Goal: Task Accomplishment & Management: Use online tool/utility

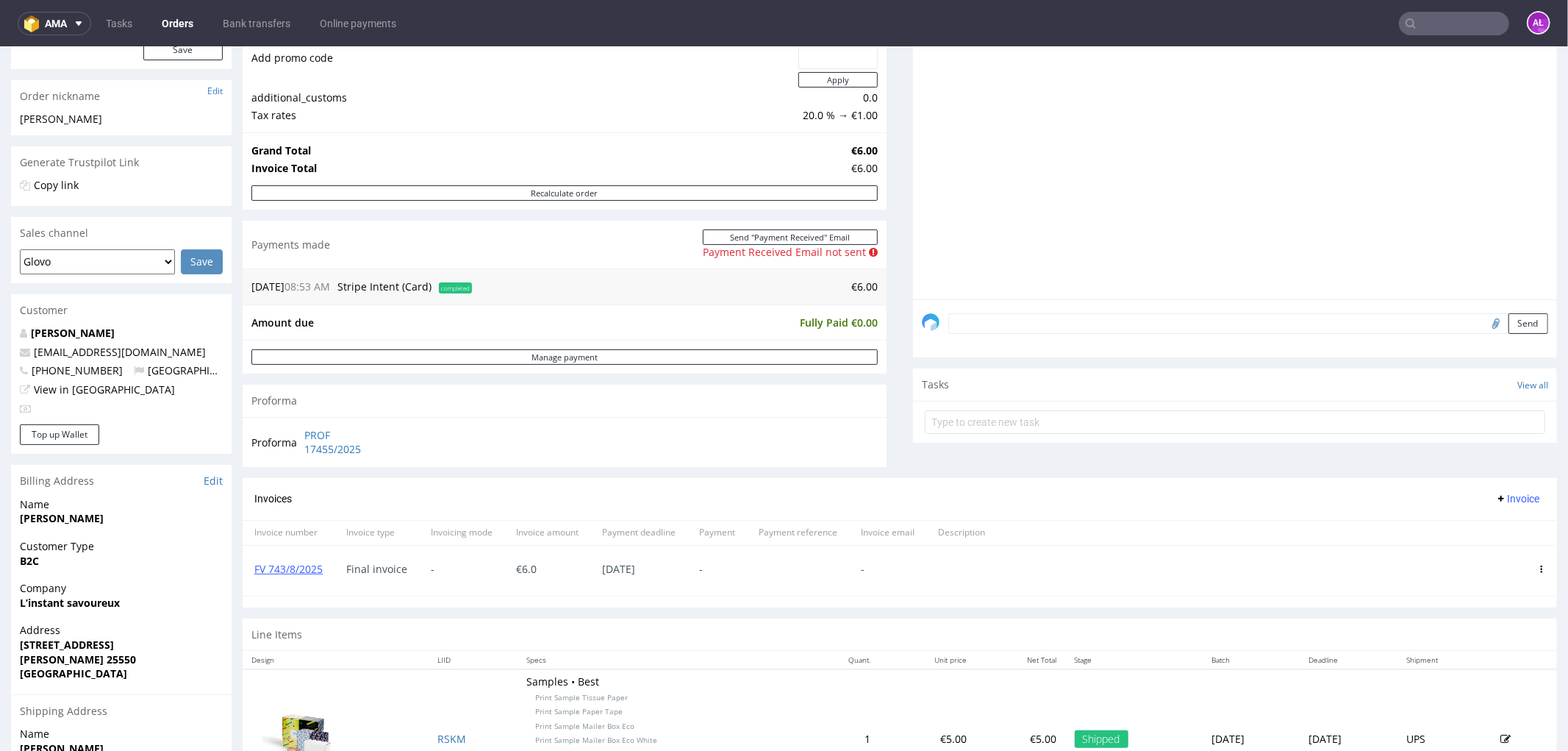
scroll to position [327, 0]
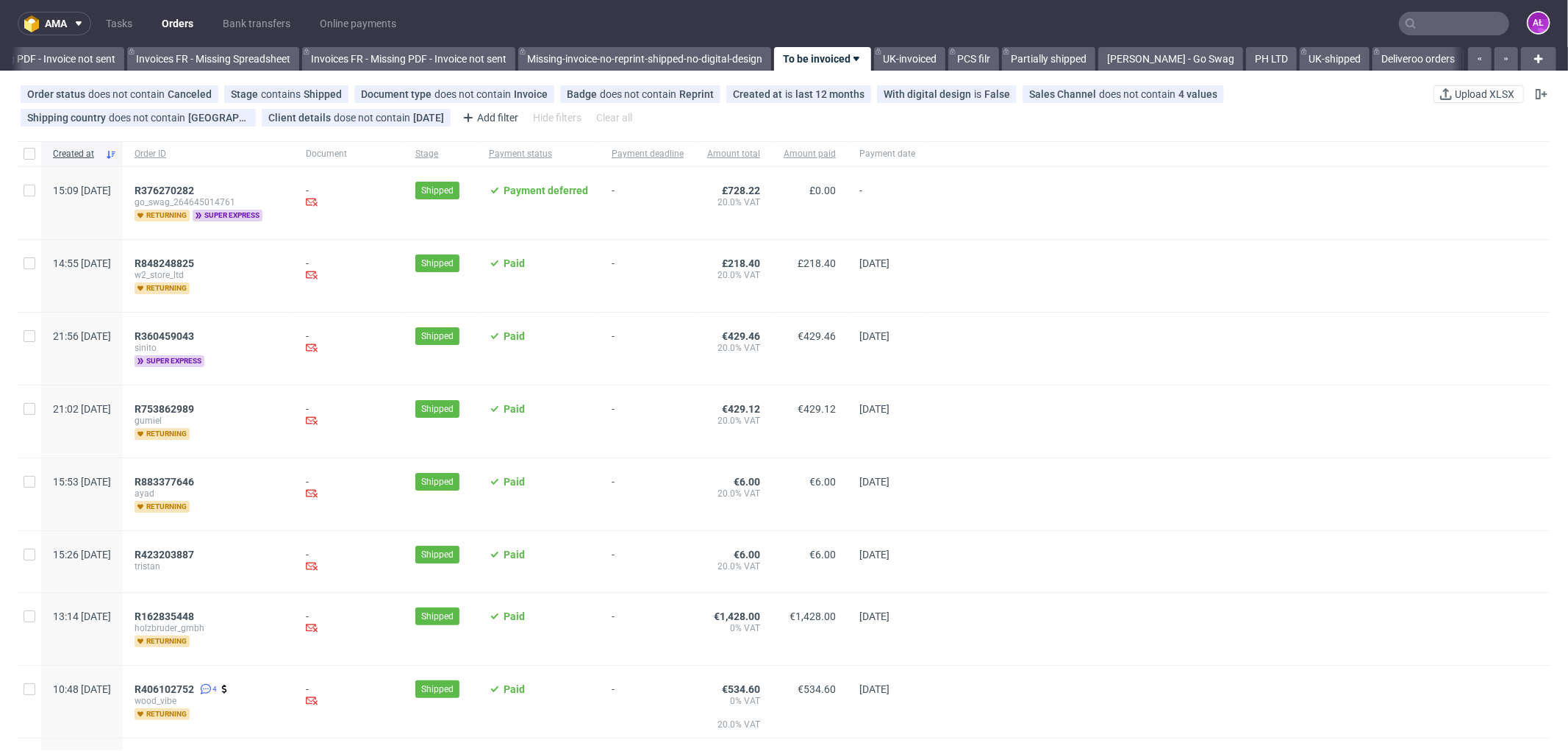
scroll to position [0, 2203]
click at [194, 335] on span "R360459043" at bounding box center [164, 336] width 59 height 12
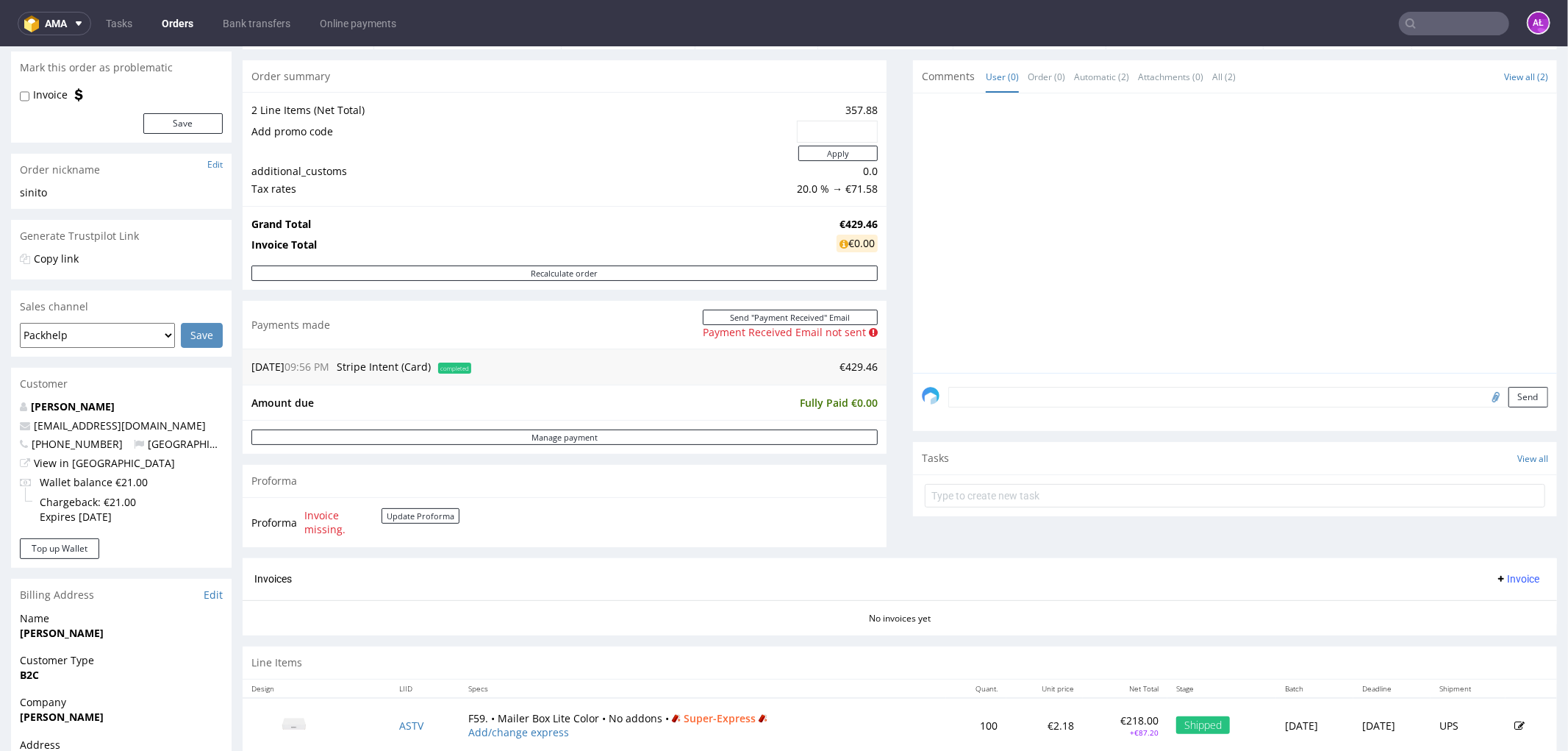
scroll to position [408, 0]
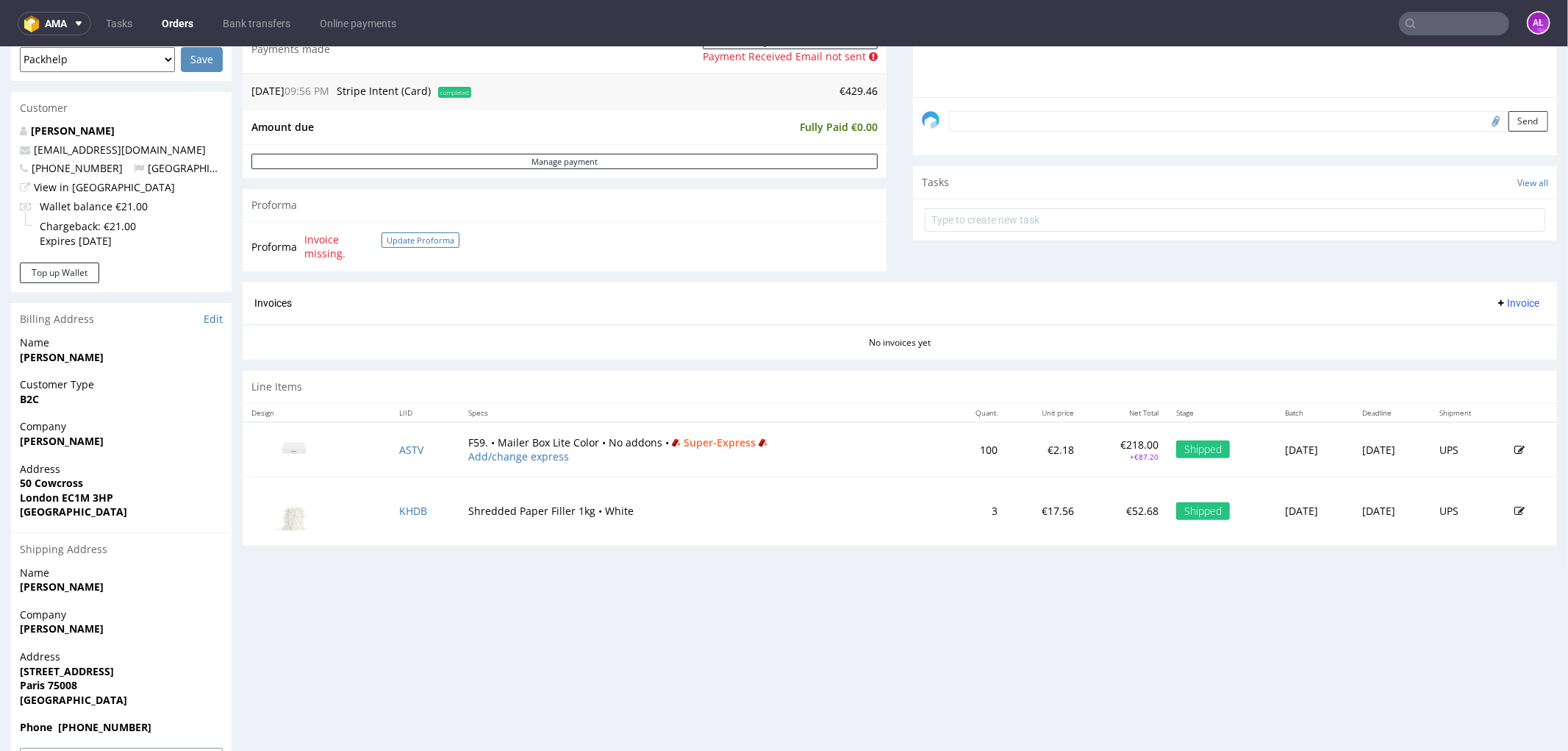
click at [420, 238] on button "Update Proforma" at bounding box center [421, 239] width 78 height 16
click at [214, 320] on link "Edit" at bounding box center [212, 318] width 19 height 15
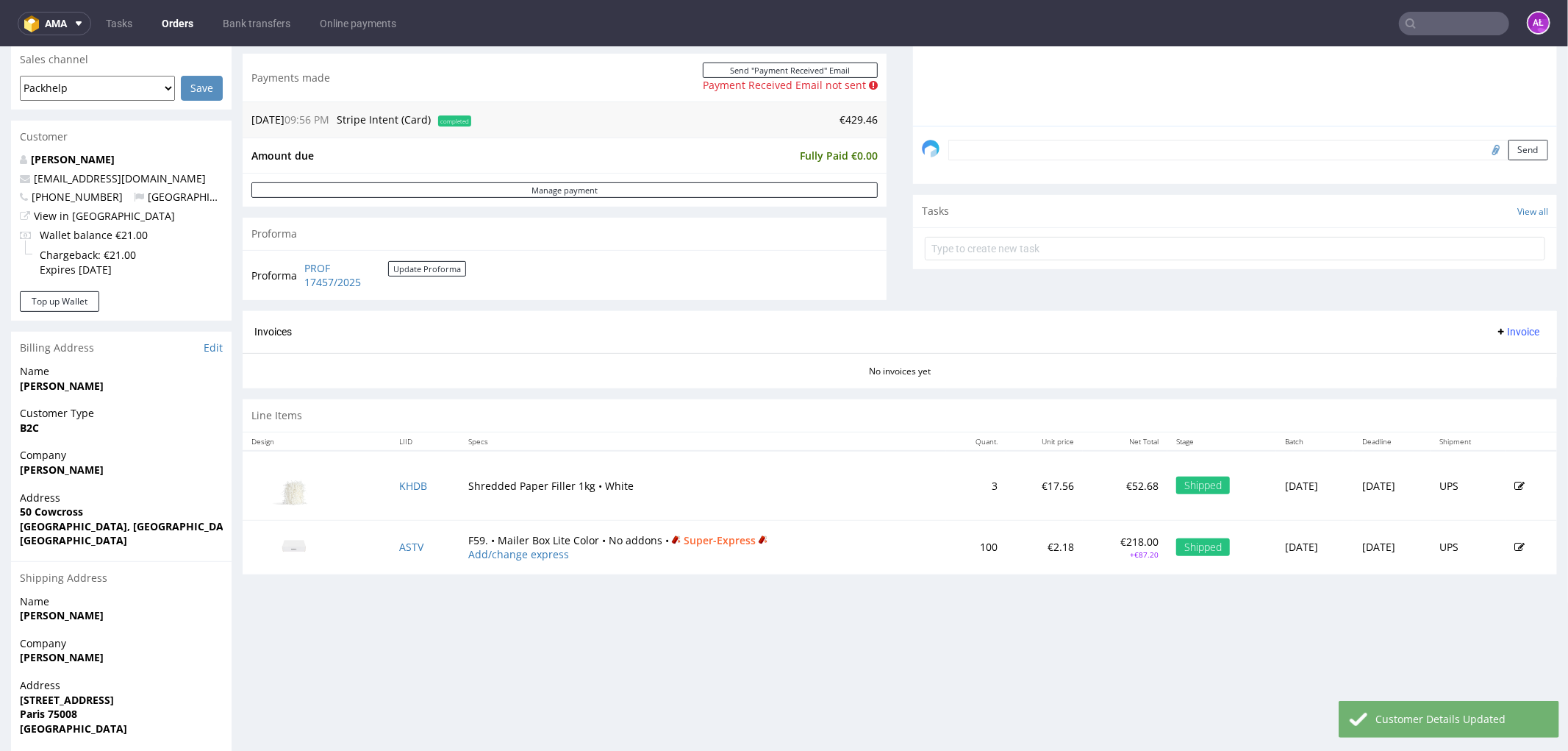
scroll to position [231, 0]
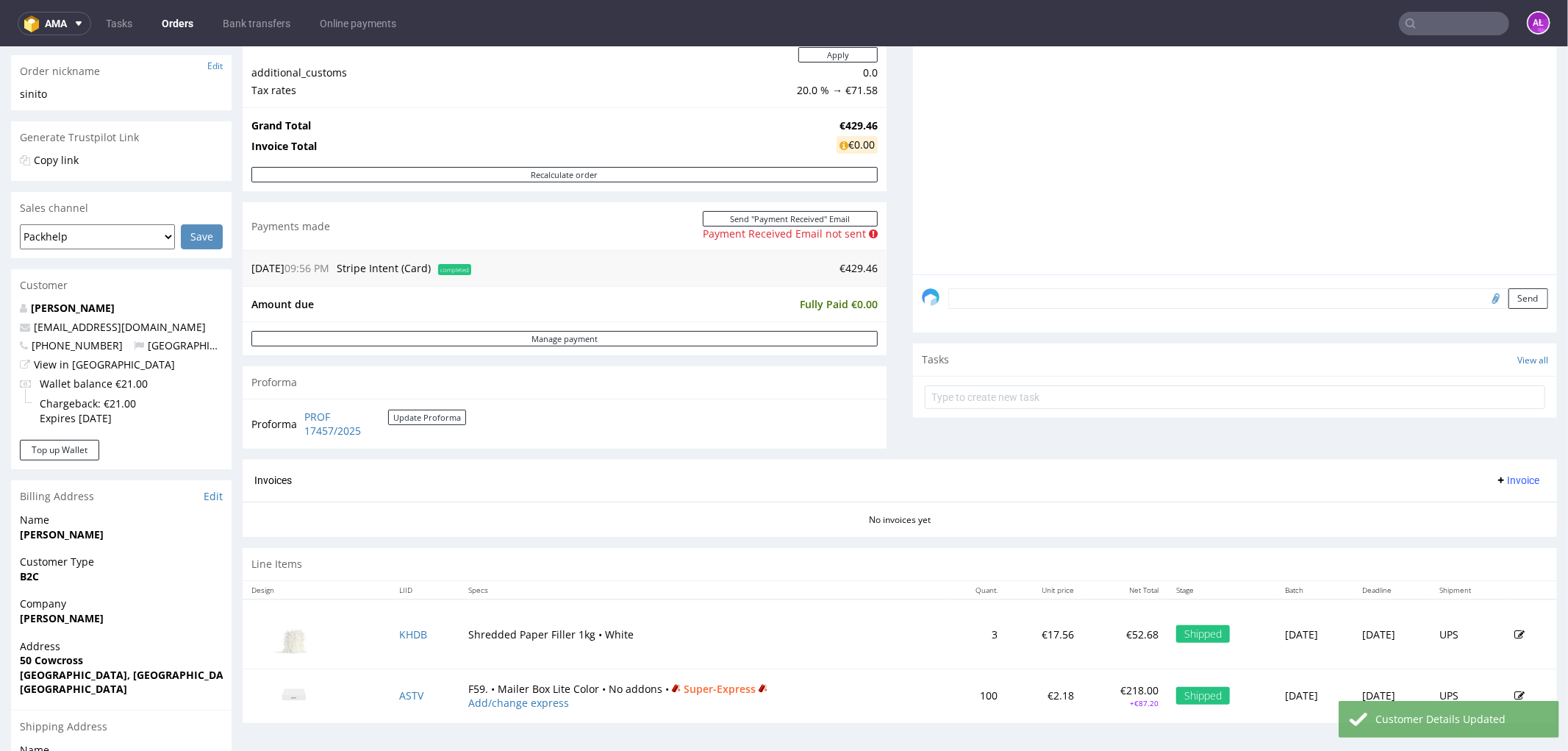
click at [1496, 474] on span "Invoice" at bounding box center [1517, 479] width 44 height 12
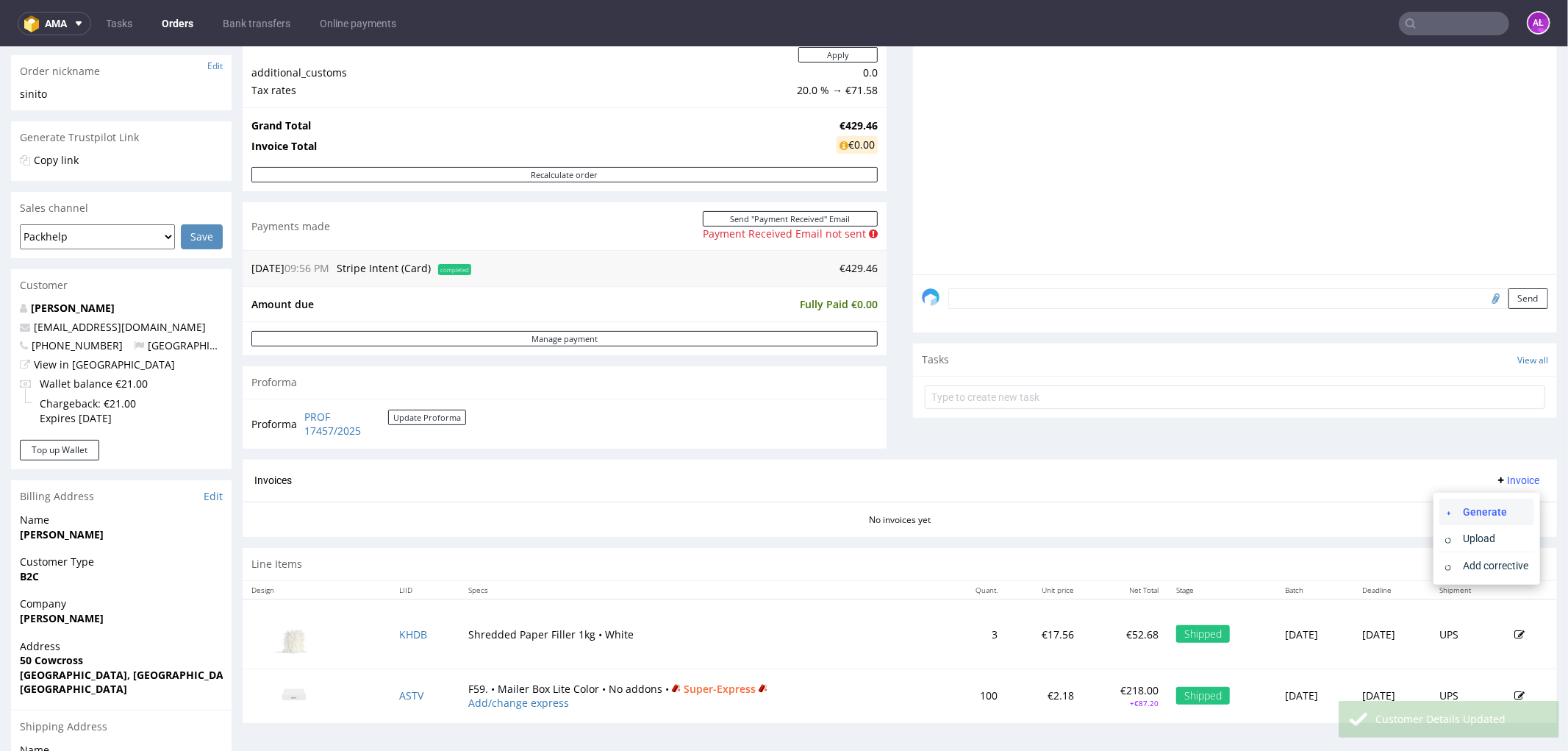
click at [1496, 508] on span "Generate" at bounding box center [1493, 512] width 72 height 15
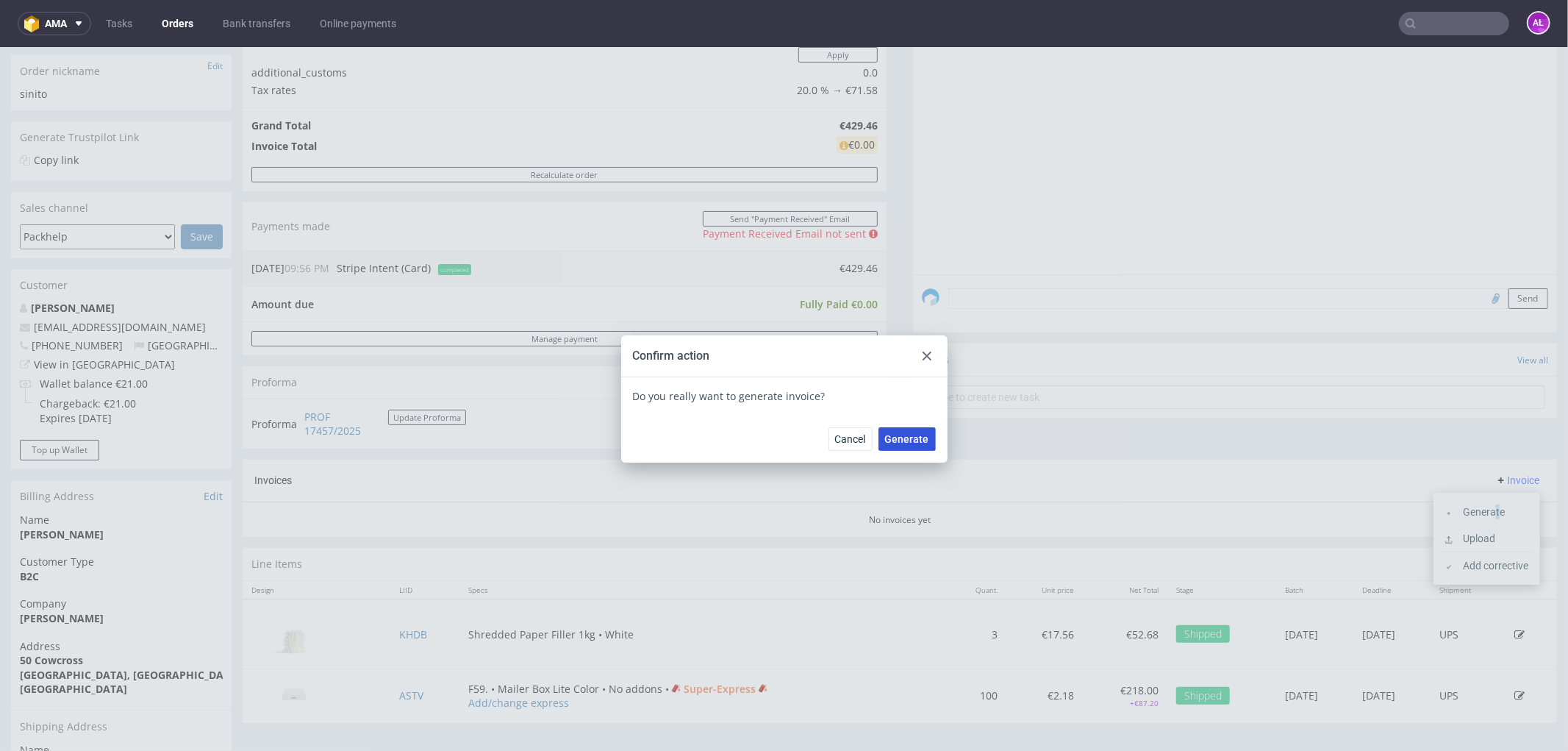
click at [898, 442] on span "Generate" at bounding box center [907, 438] width 44 height 10
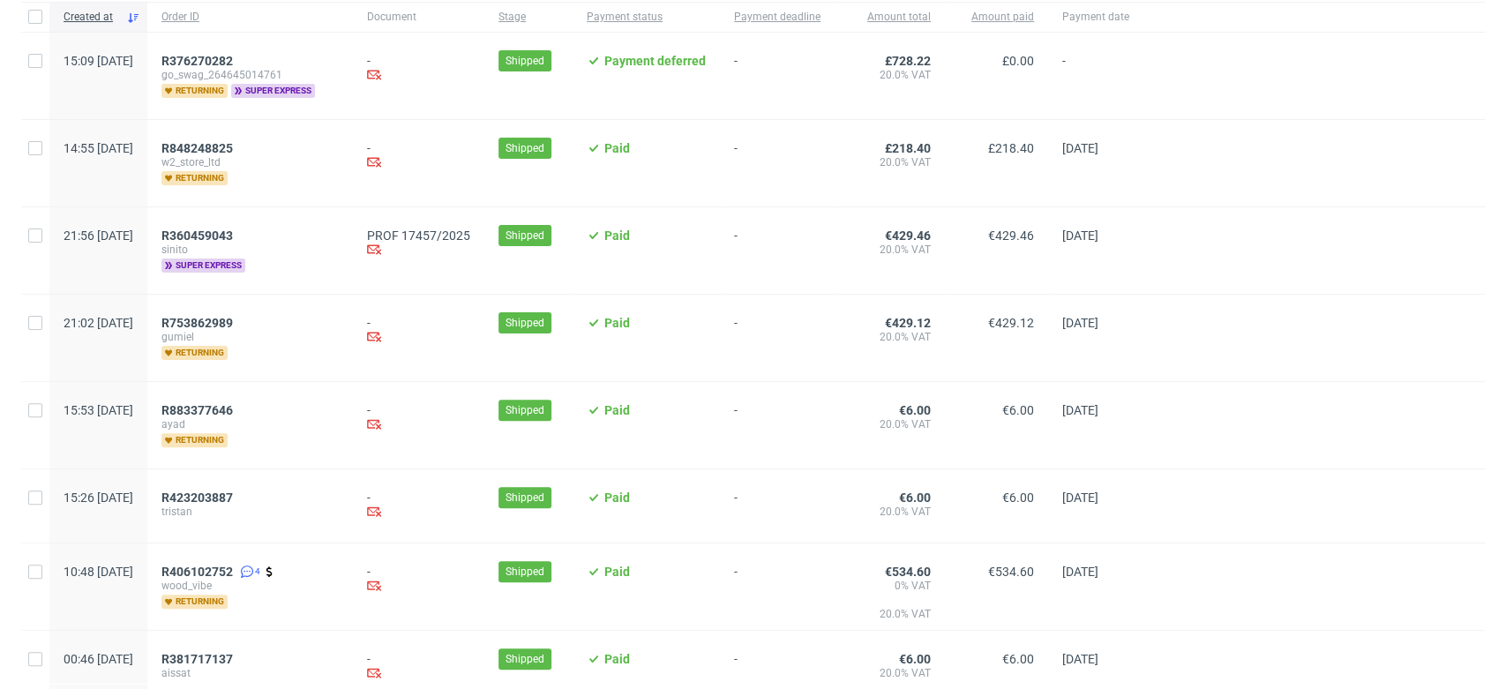
scroll to position [588, 0]
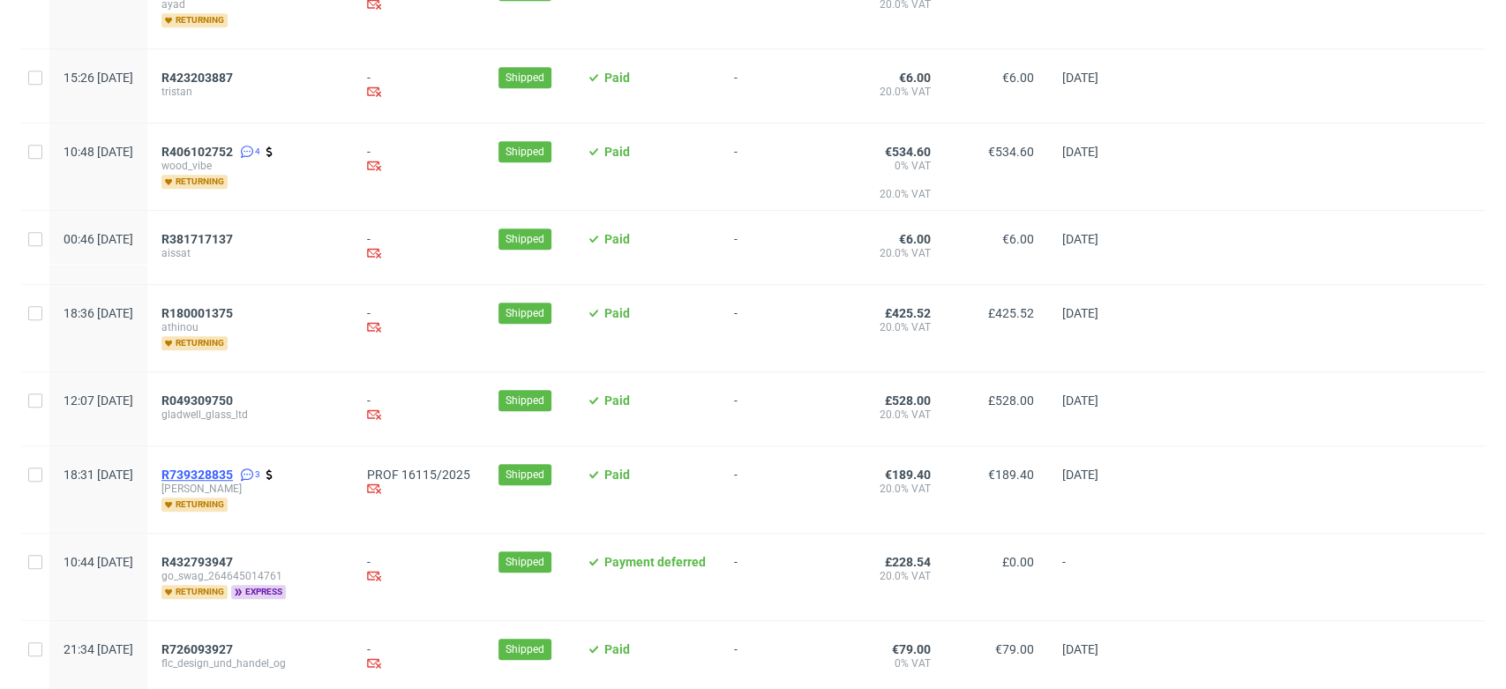
click at [233, 470] on span "R739328835" at bounding box center [197, 475] width 71 height 14
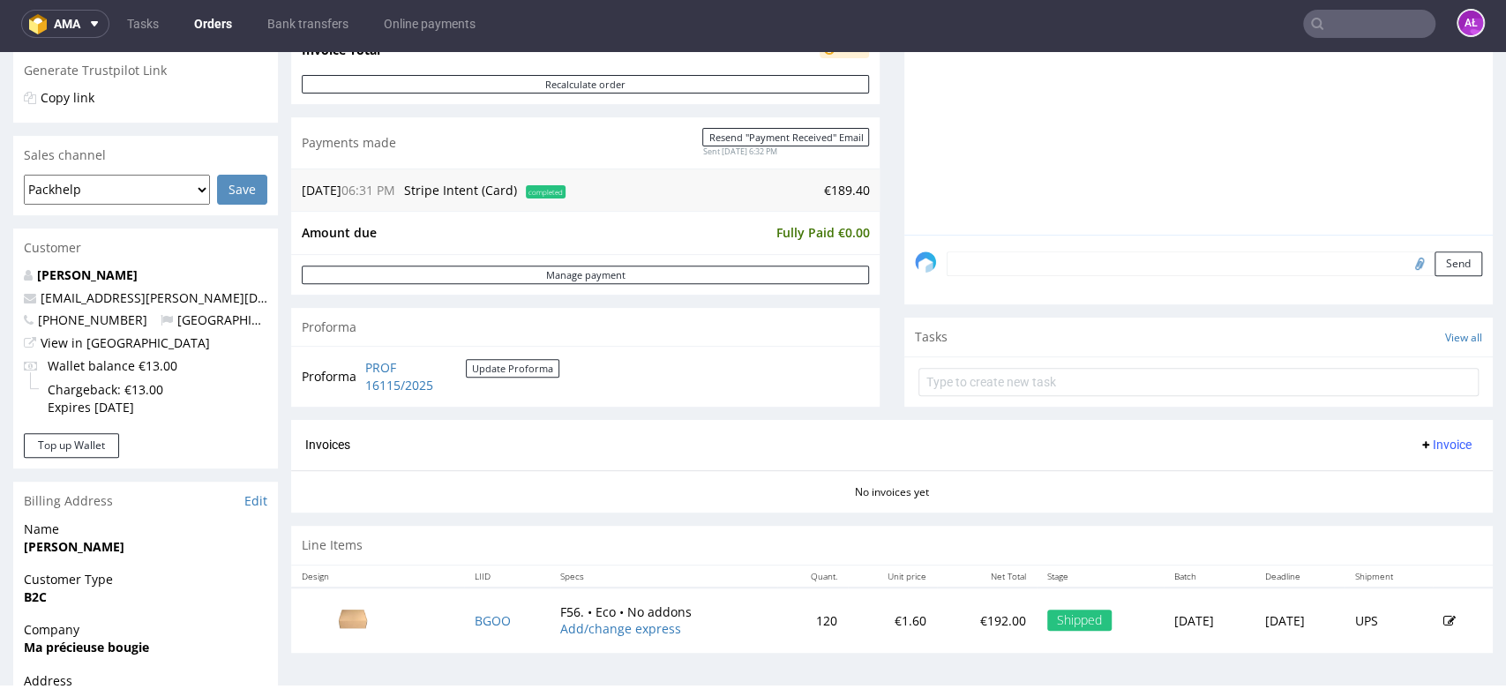
scroll to position [588, 0]
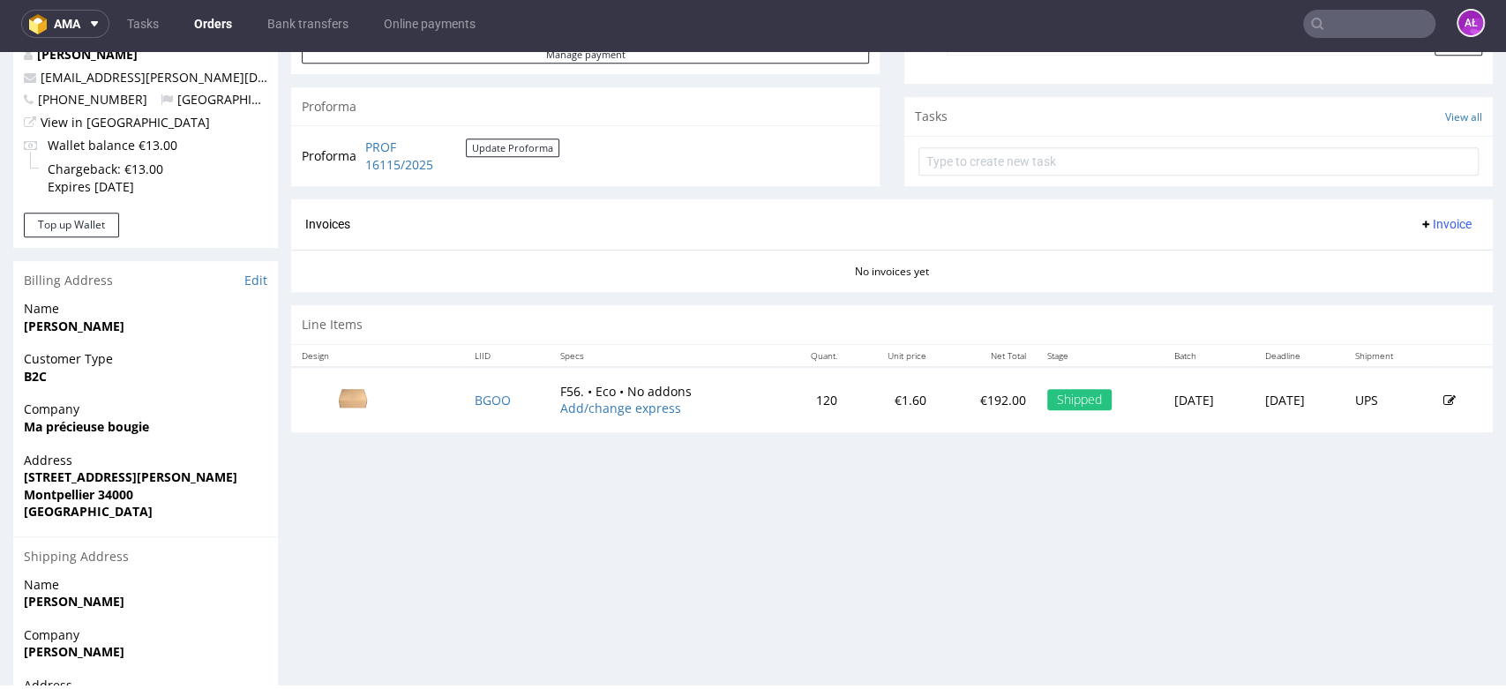
click at [1419, 227] on span "Invoice" at bounding box center [1445, 224] width 53 height 14
drag, startPoint x: 1412, startPoint y: 234, endPoint x: 1412, endPoint y: 248, distance: 14.1
click at [1412, 248] on li "Generate" at bounding box center [1408, 260] width 114 height 32
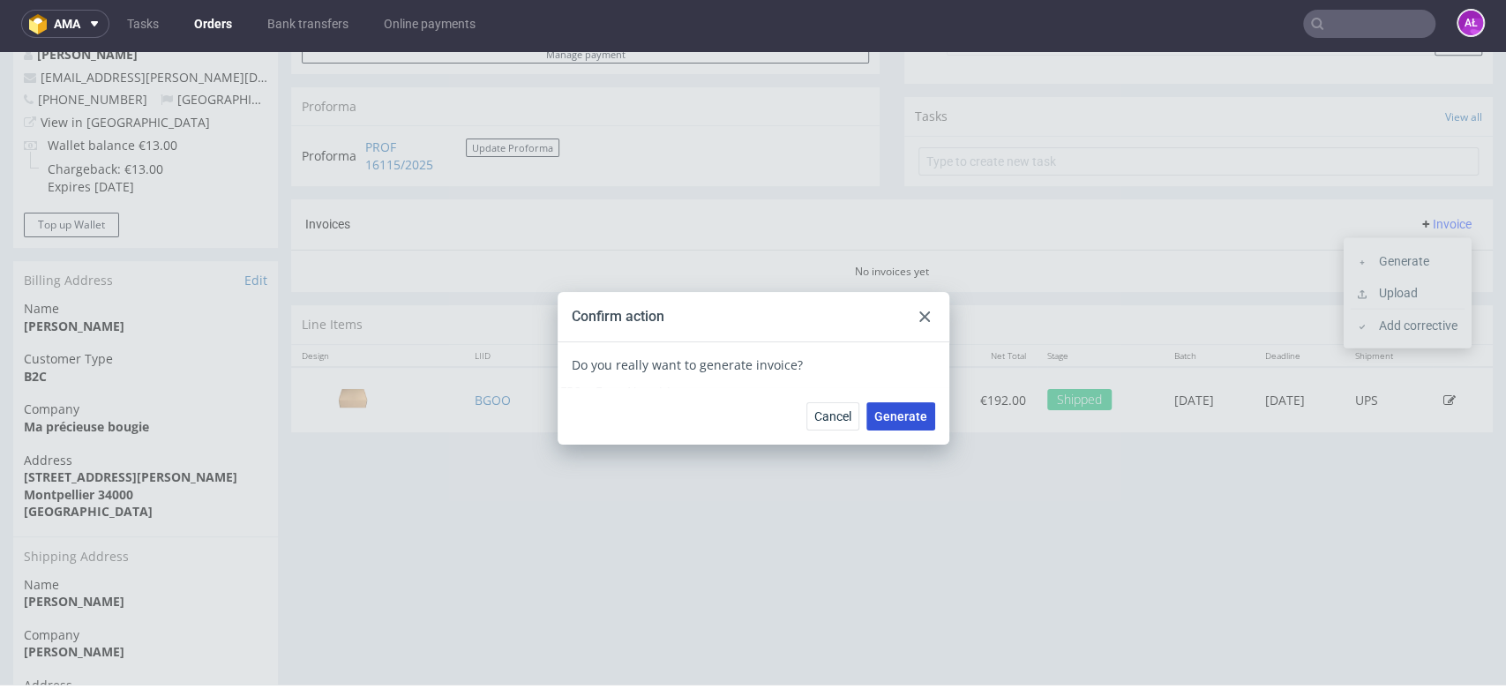
drag, startPoint x: 907, startPoint y: 418, endPoint x: 162, endPoint y: 276, distance: 759.2
click at [907, 417] on span "Generate" at bounding box center [901, 416] width 53 height 12
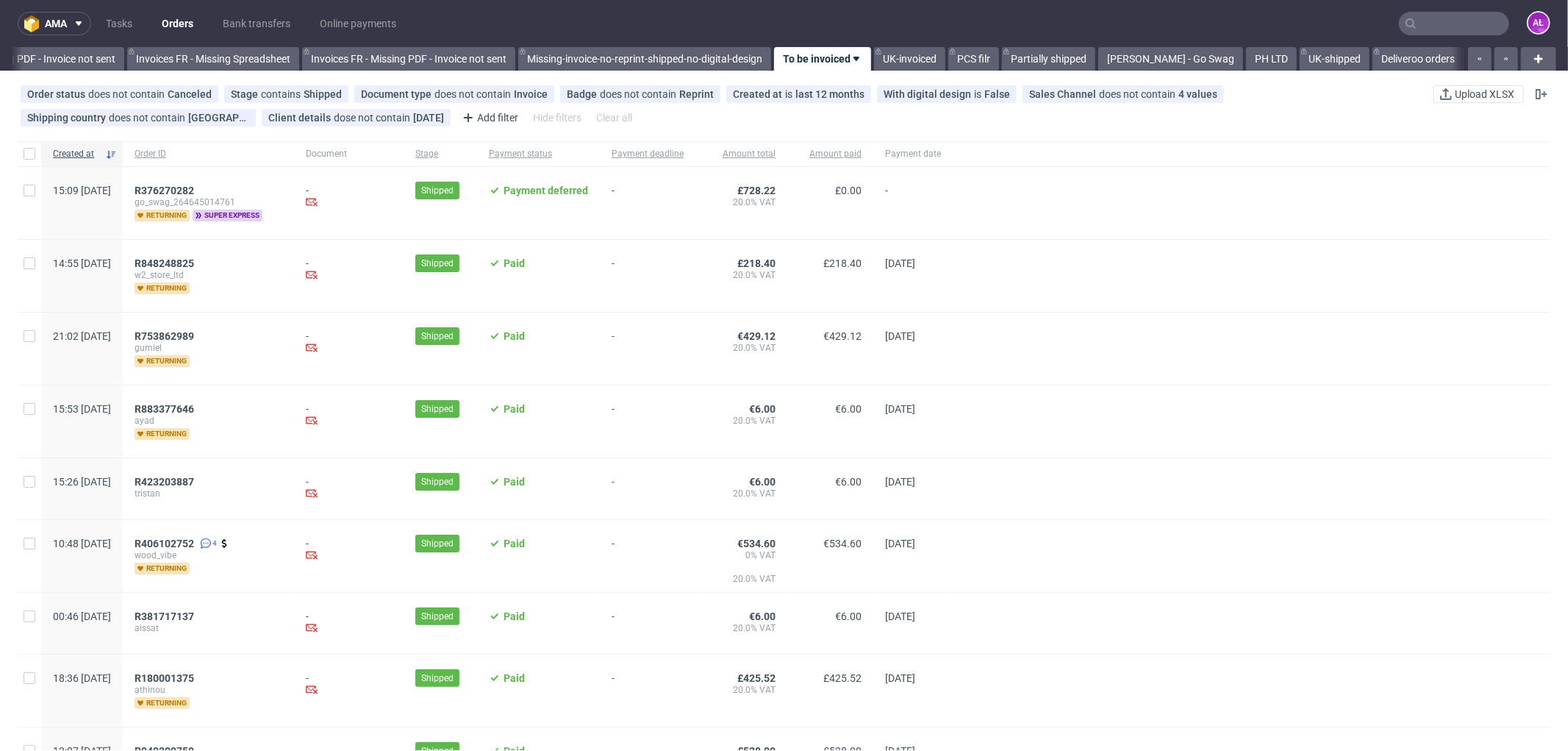
scroll to position [0, 2203]
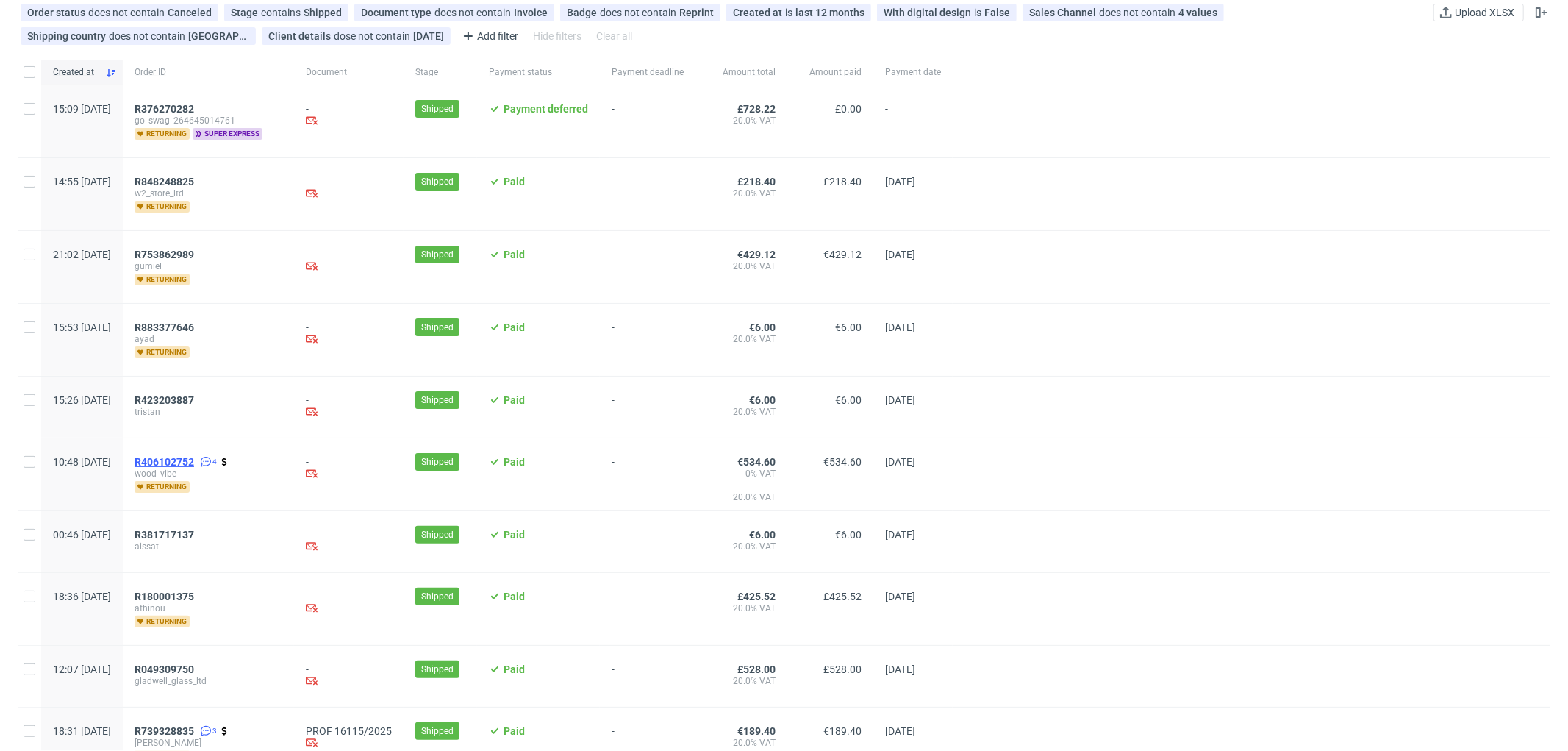
click at [194, 459] on span "R406102752" at bounding box center [164, 462] width 59 height 12
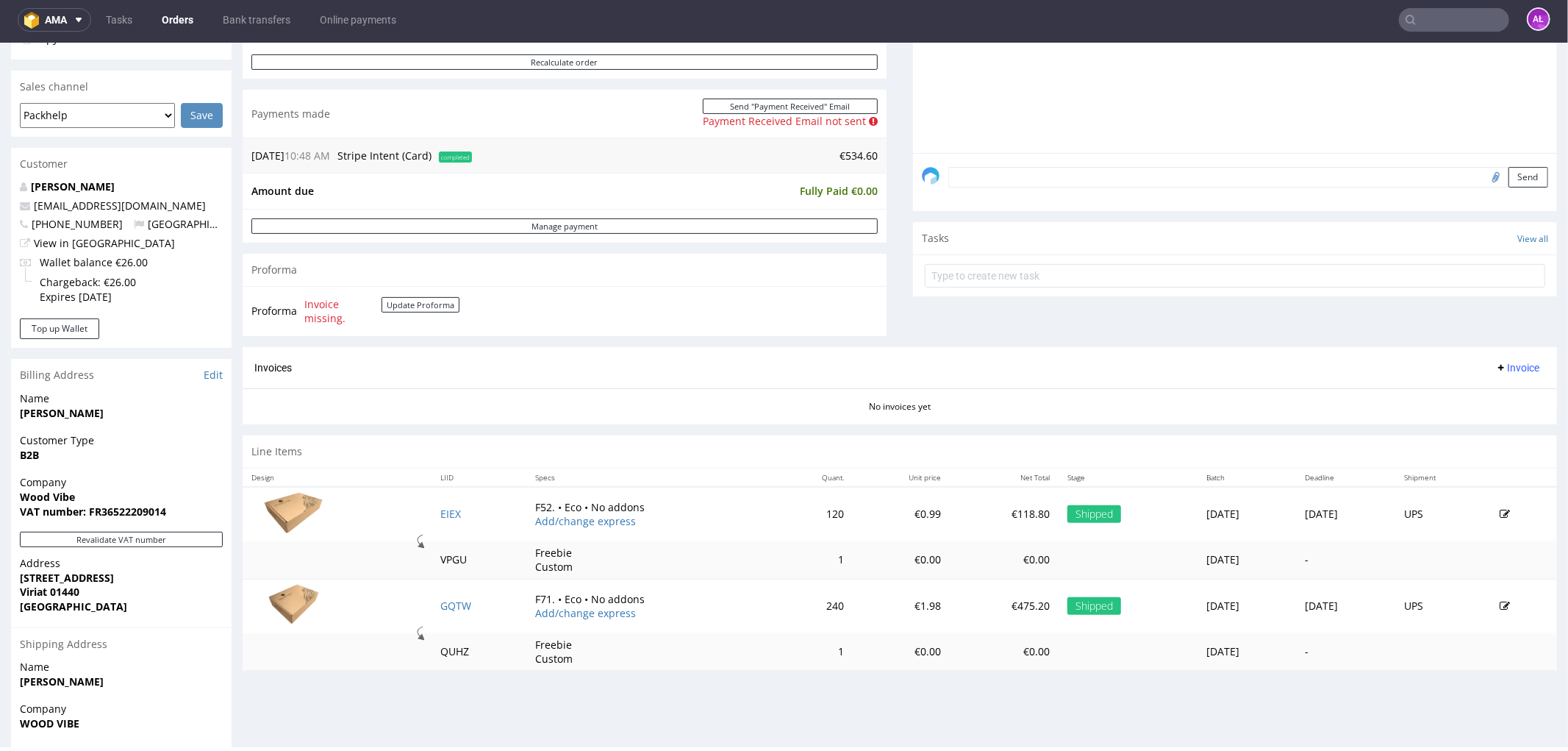
scroll to position [490, 0]
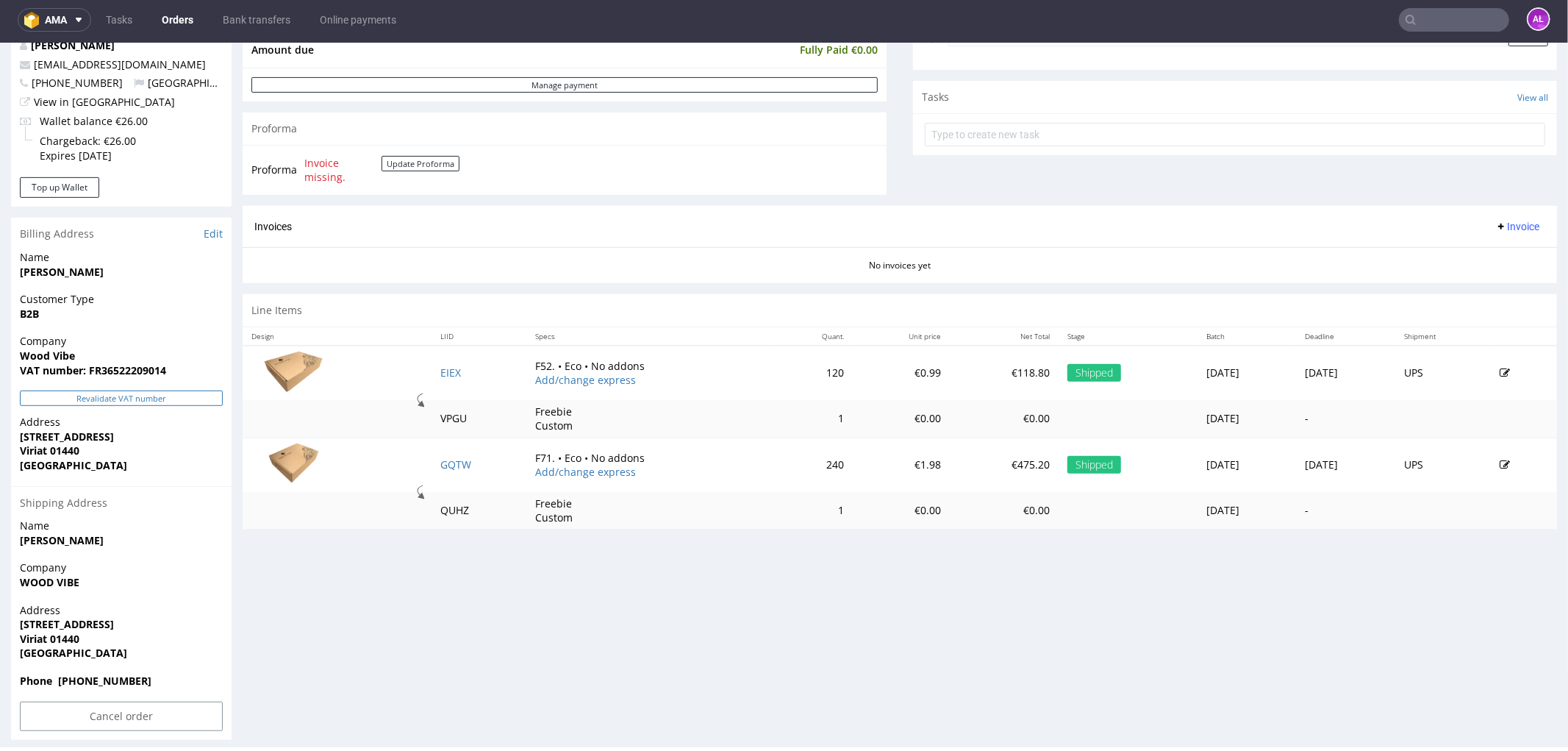
click at [203, 393] on button "Revalidate VAT number" at bounding box center [122, 398] width 203 height 16
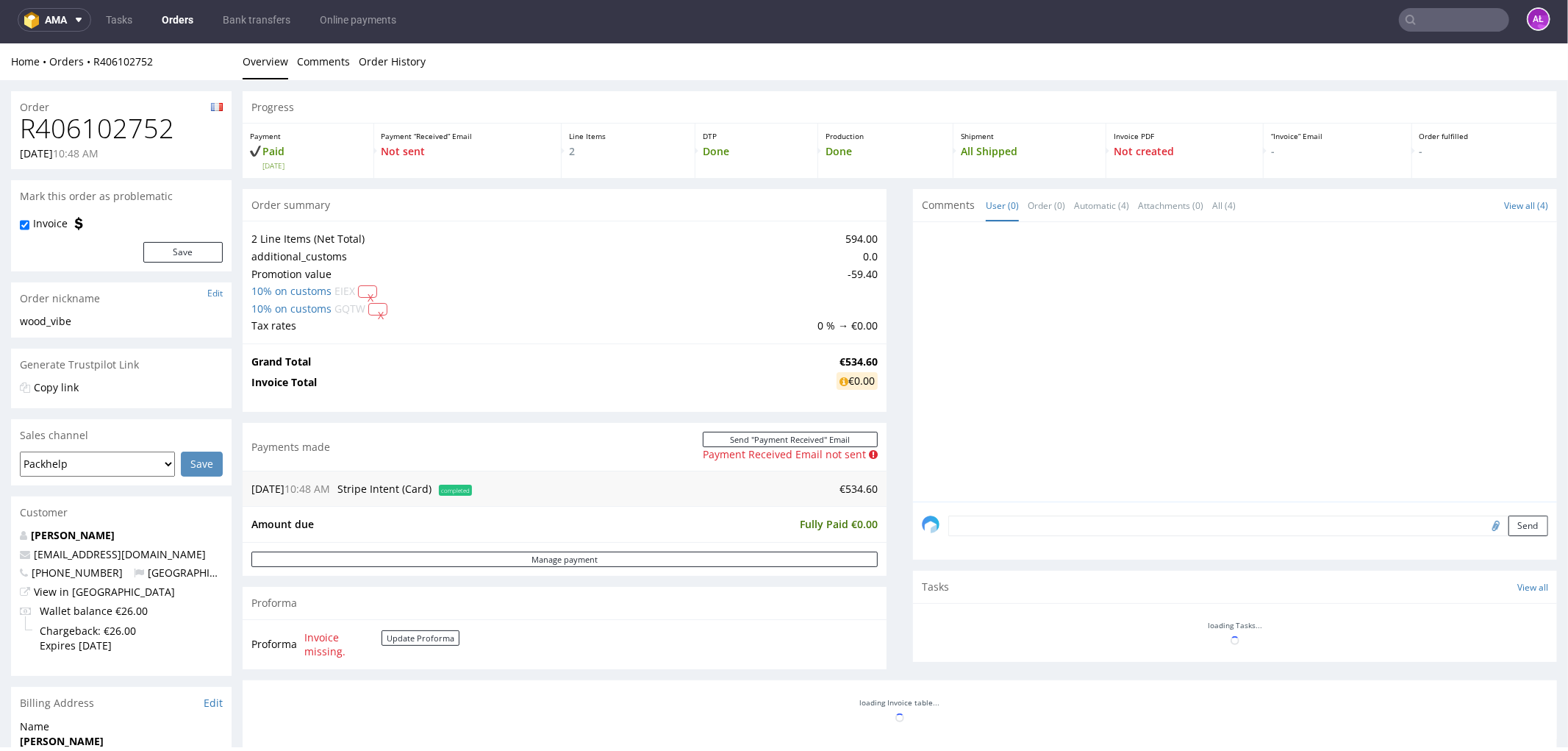
scroll to position [464, 0]
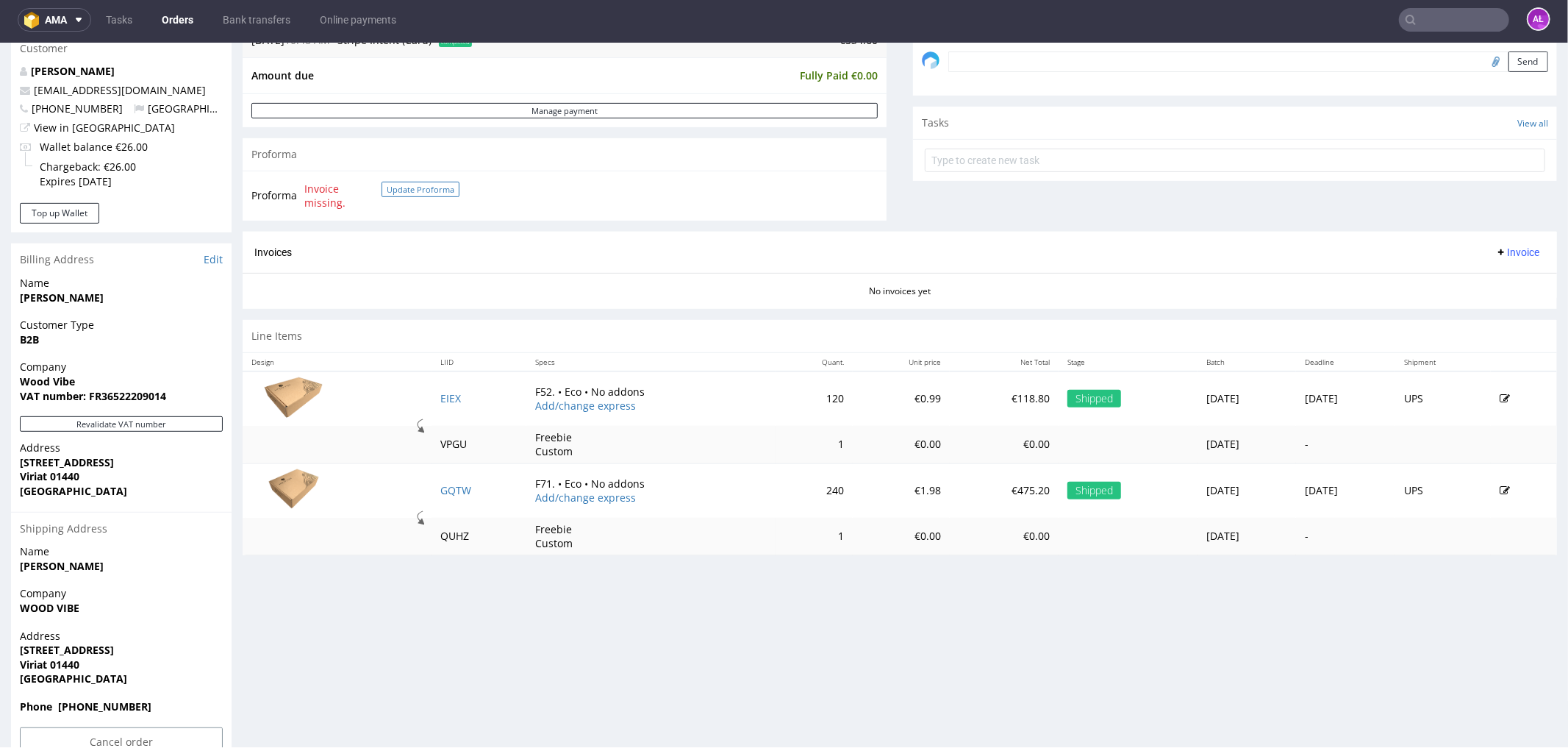
click at [413, 190] on button "Update Proforma" at bounding box center [421, 188] width 78 height 16
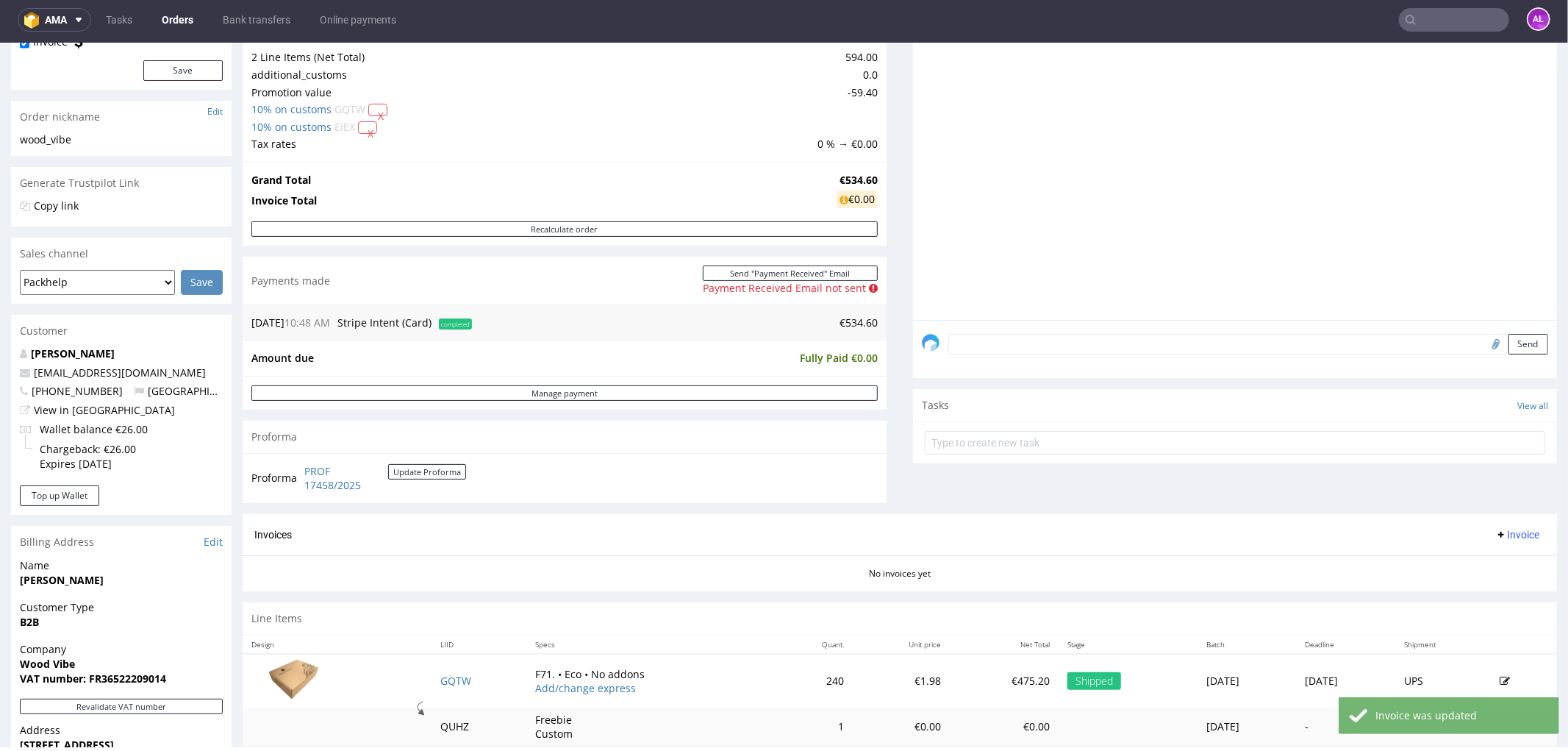
scroll to position [408, 0]
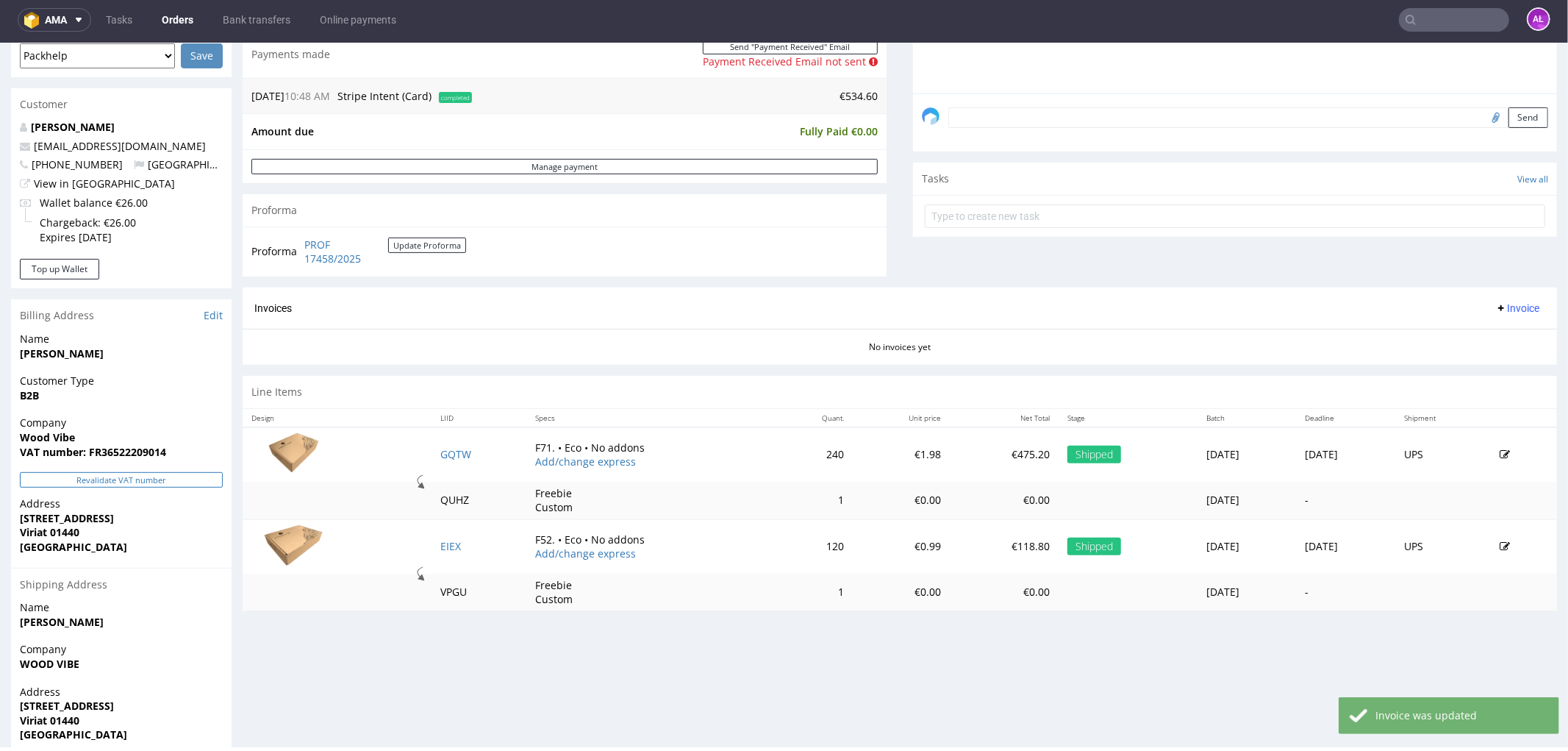
click at [158, 485] on button "Revalidate VAT number" at bounding box center [122, 479] width 203 height 16
click at [1496, 308] on span "Invoice" at bounding box center [1517, 308] width 44 height 12
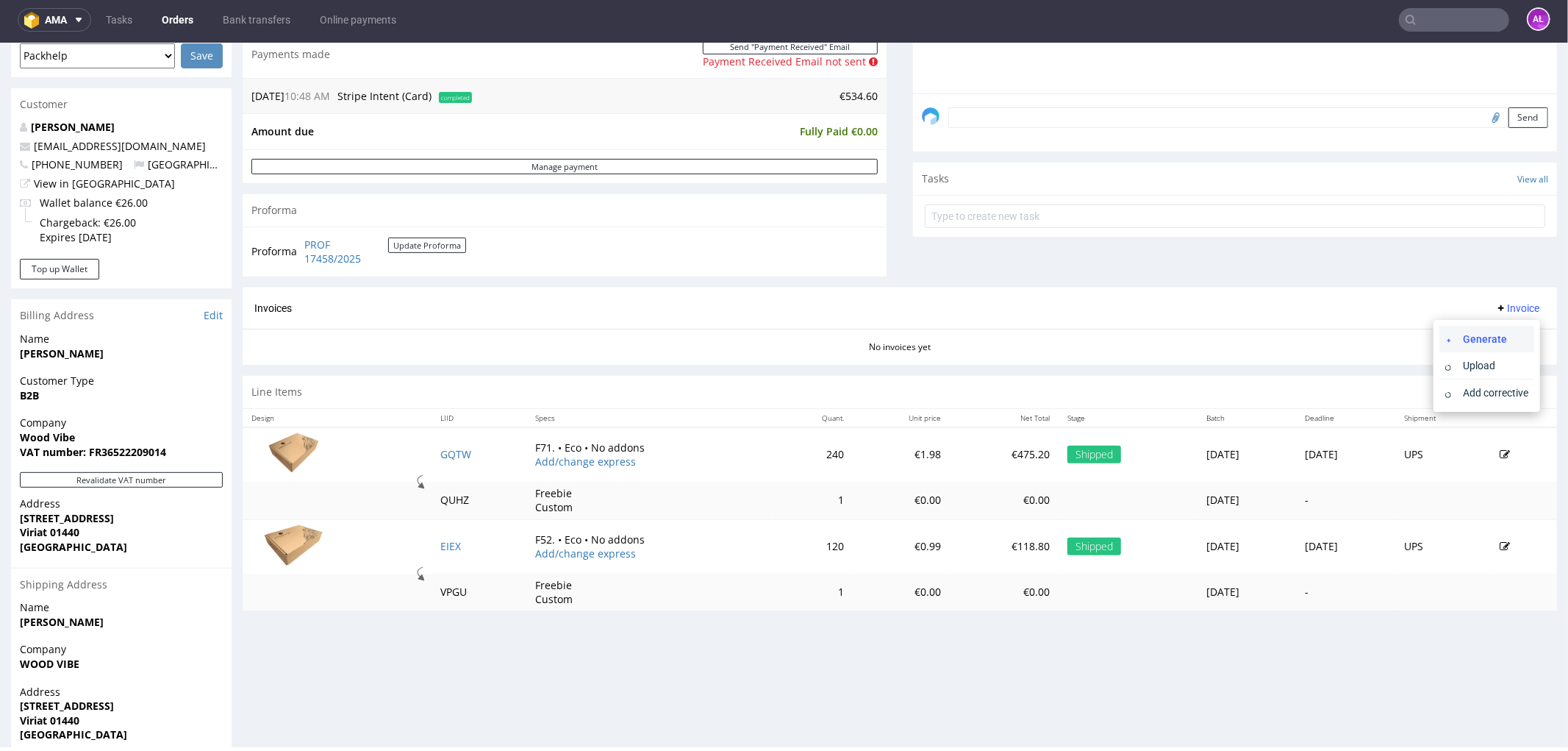
click at [1501, 334] on span "Generate" at bounding box center [1493, 338] width 72 height 15
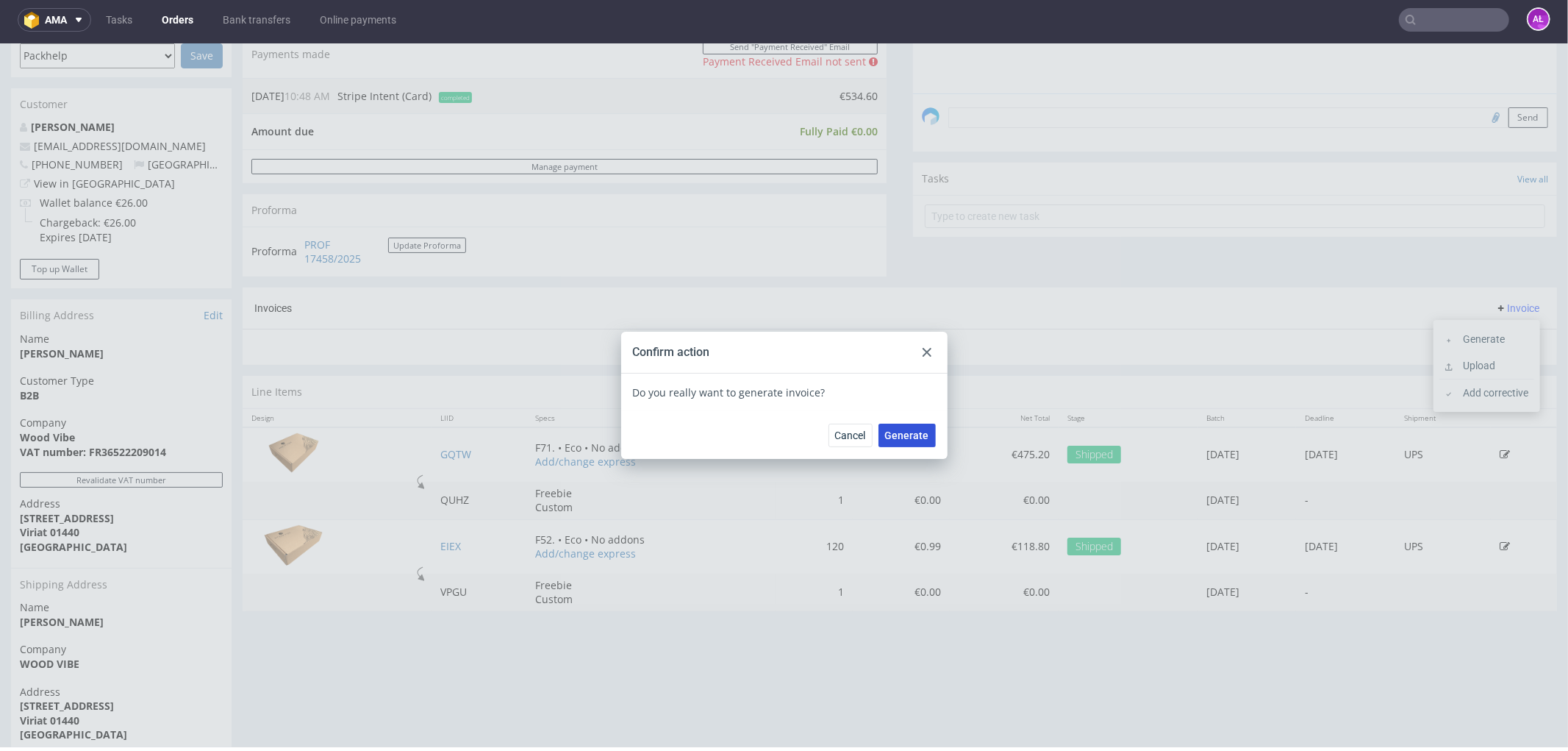
click at [905, 435] on span "Generate" at bounding box center [907, 434] width 44 height 10
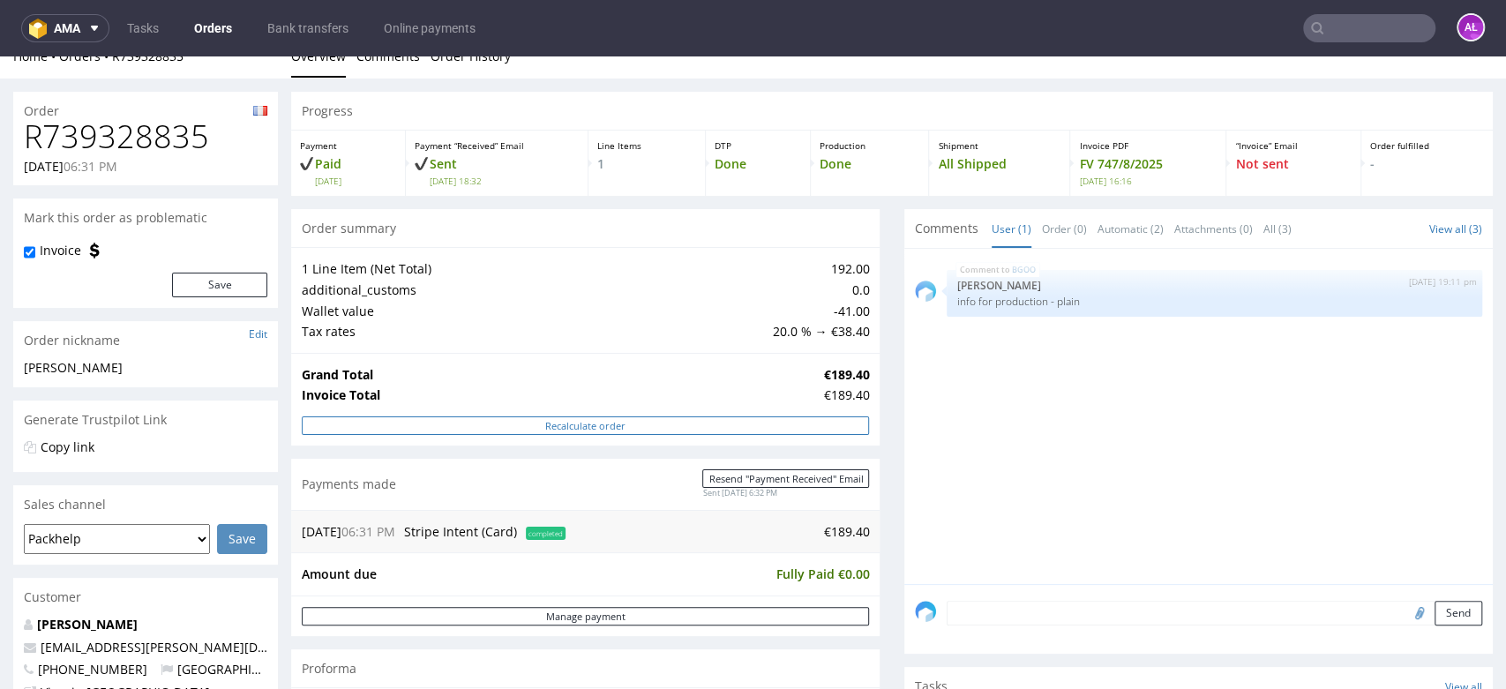
scroll to position [490, 0]
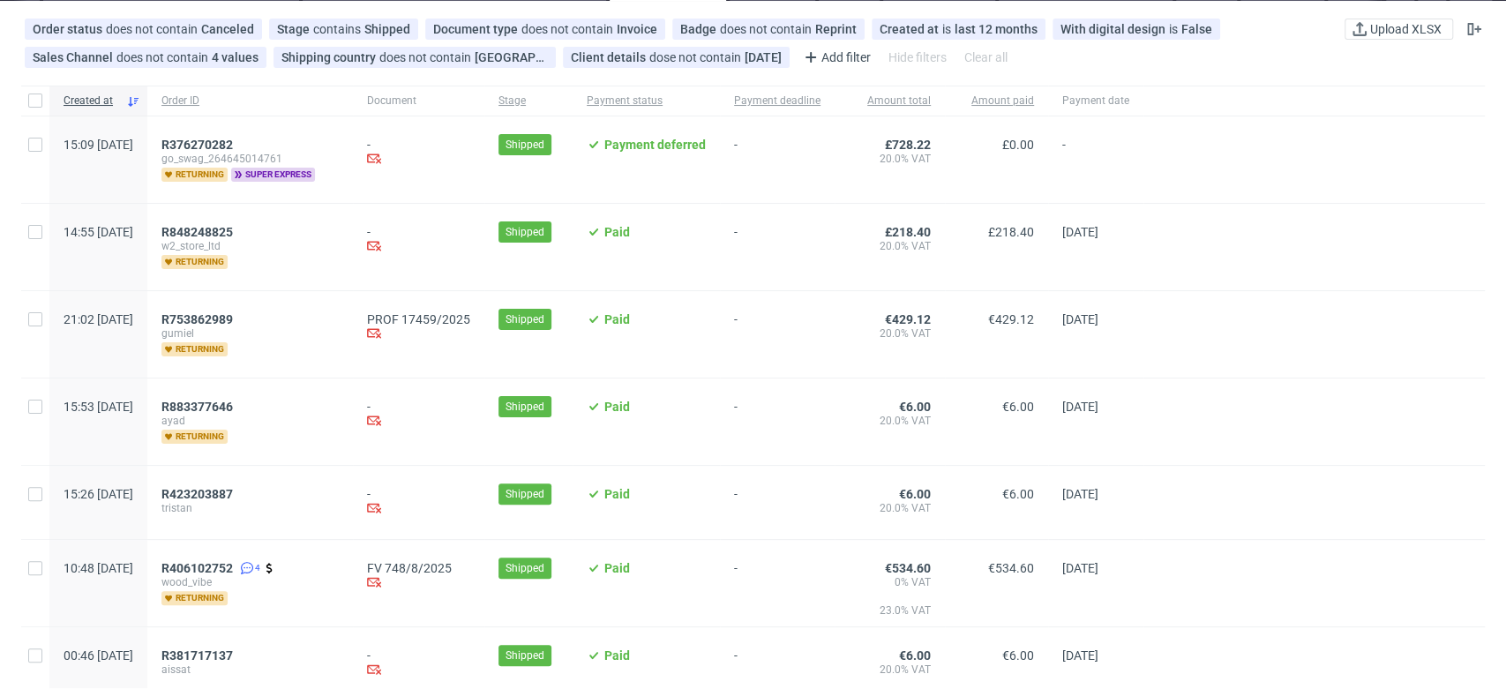
scroll to position [294, 0]
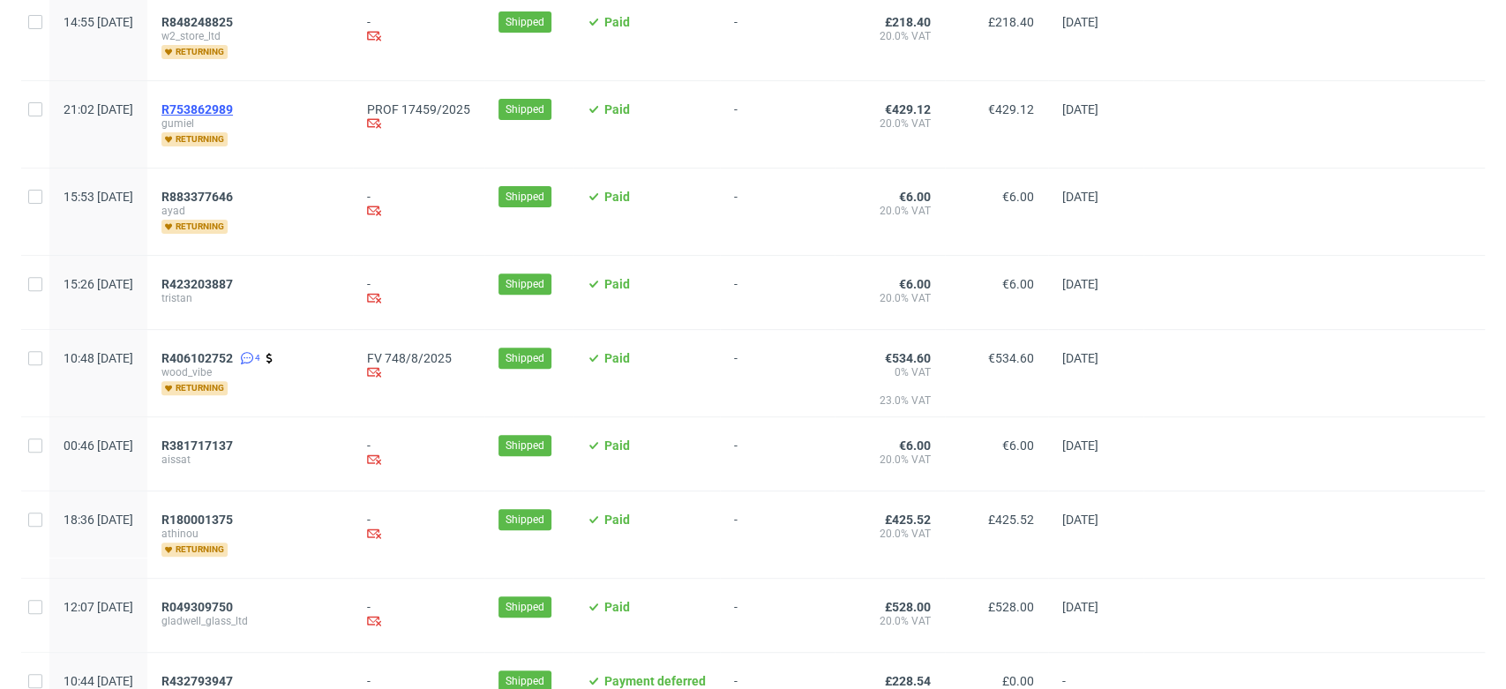
click at [233, 106] on span "R753862989" at bounding box center [197, 109] width 71 height 14
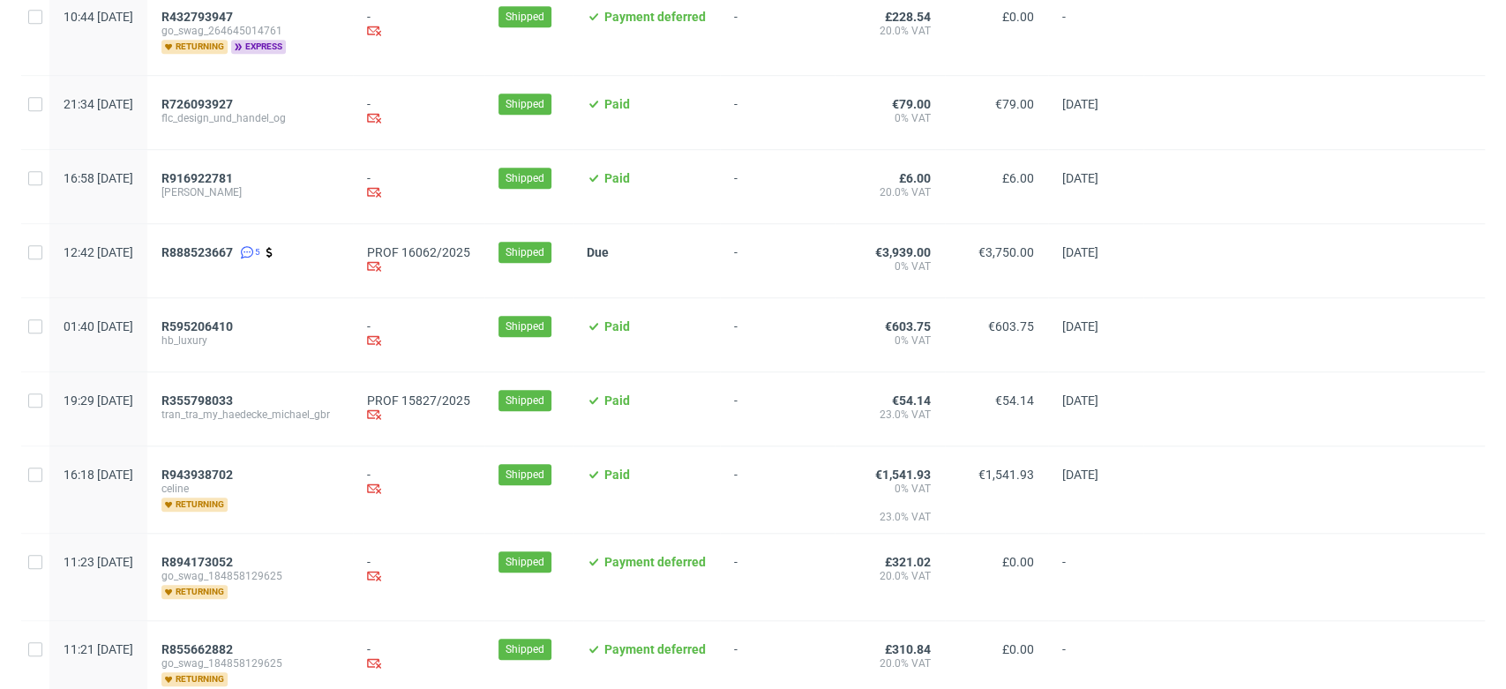
scroll to position [1176, 0]
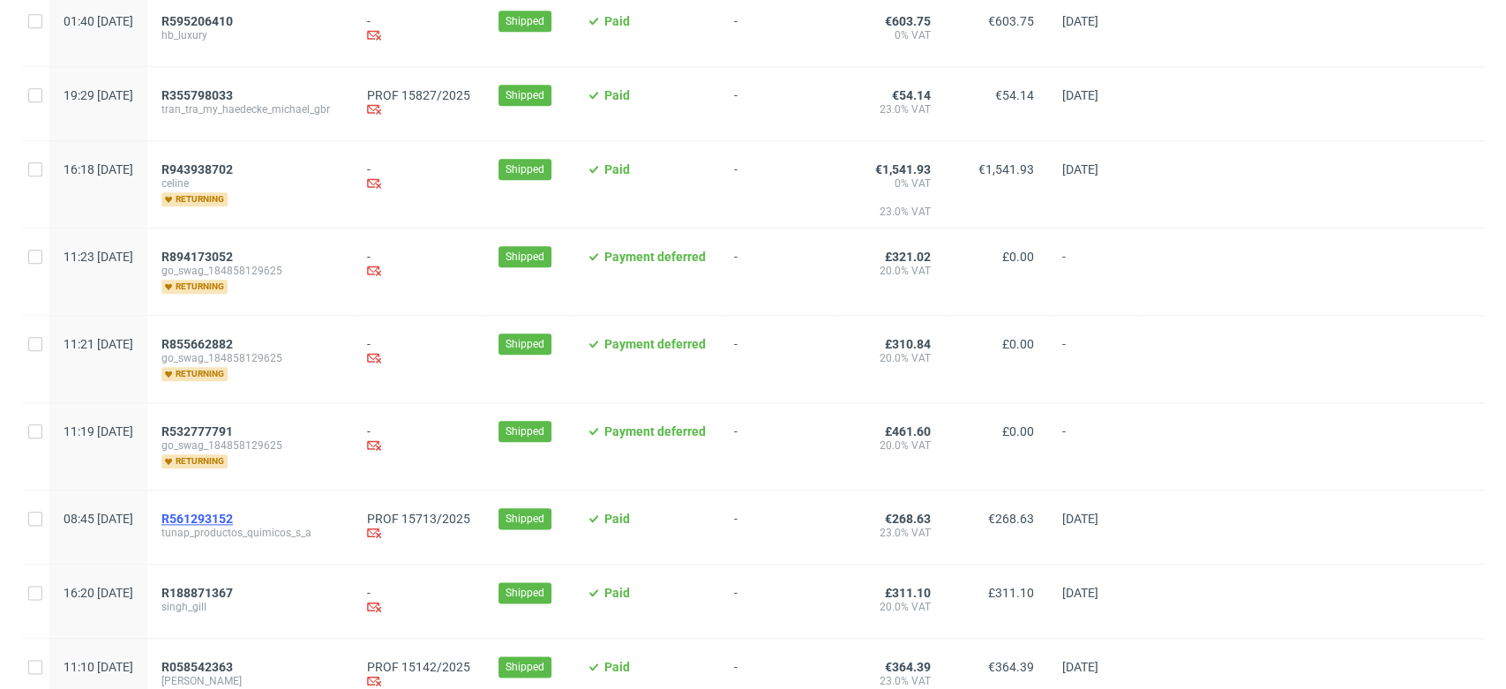
click at [233, 515] on span "R561293152" at bounding box center [197, 519] width 71 height 14
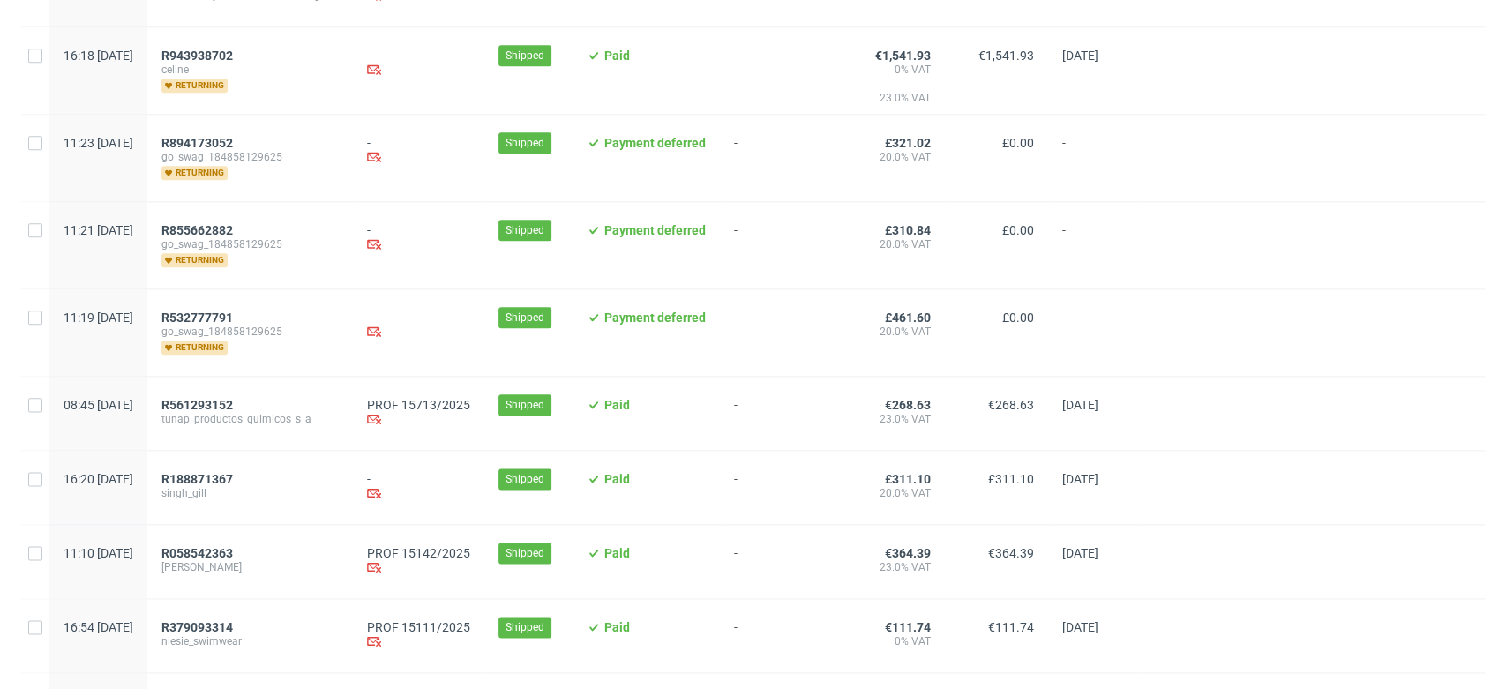
scroll to position [1765, 0]
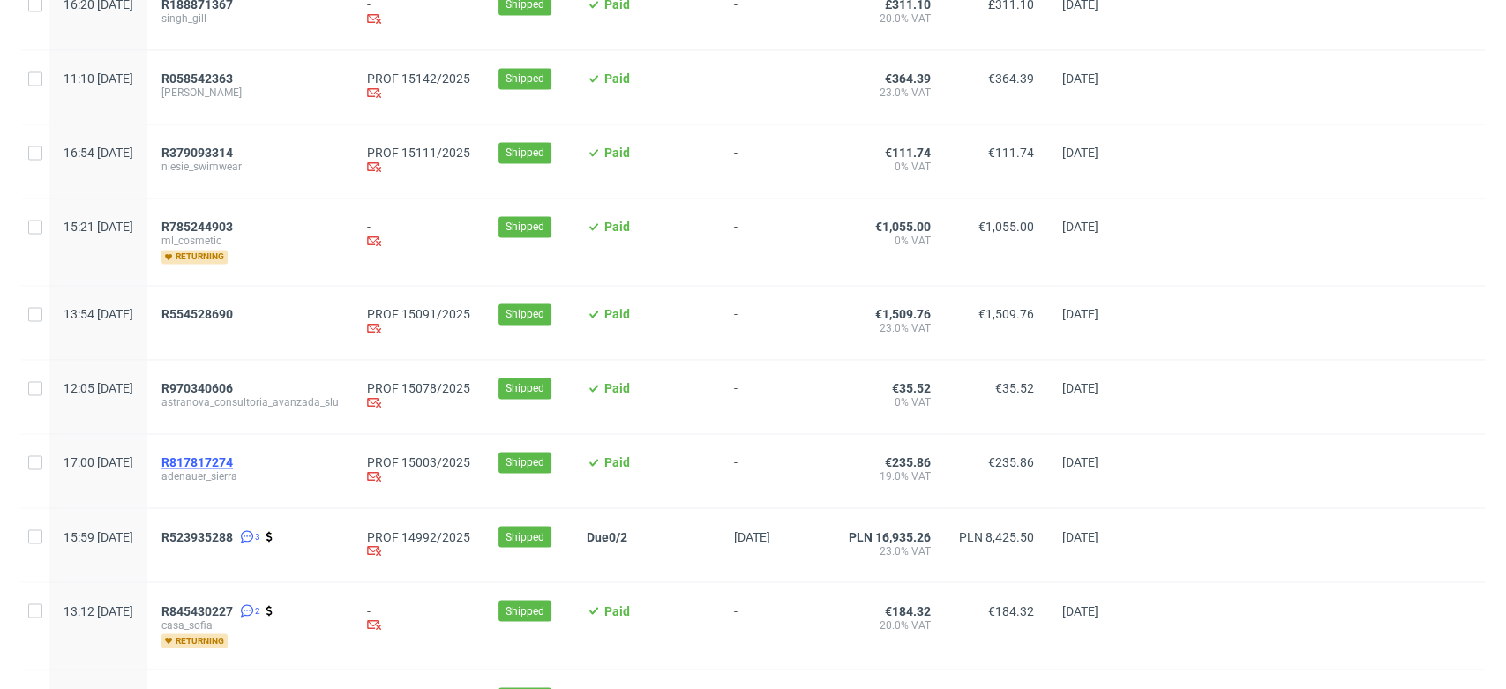
click at [233, 462] on span "R817817274" at bounding box center [197, 462] width 71 height 14
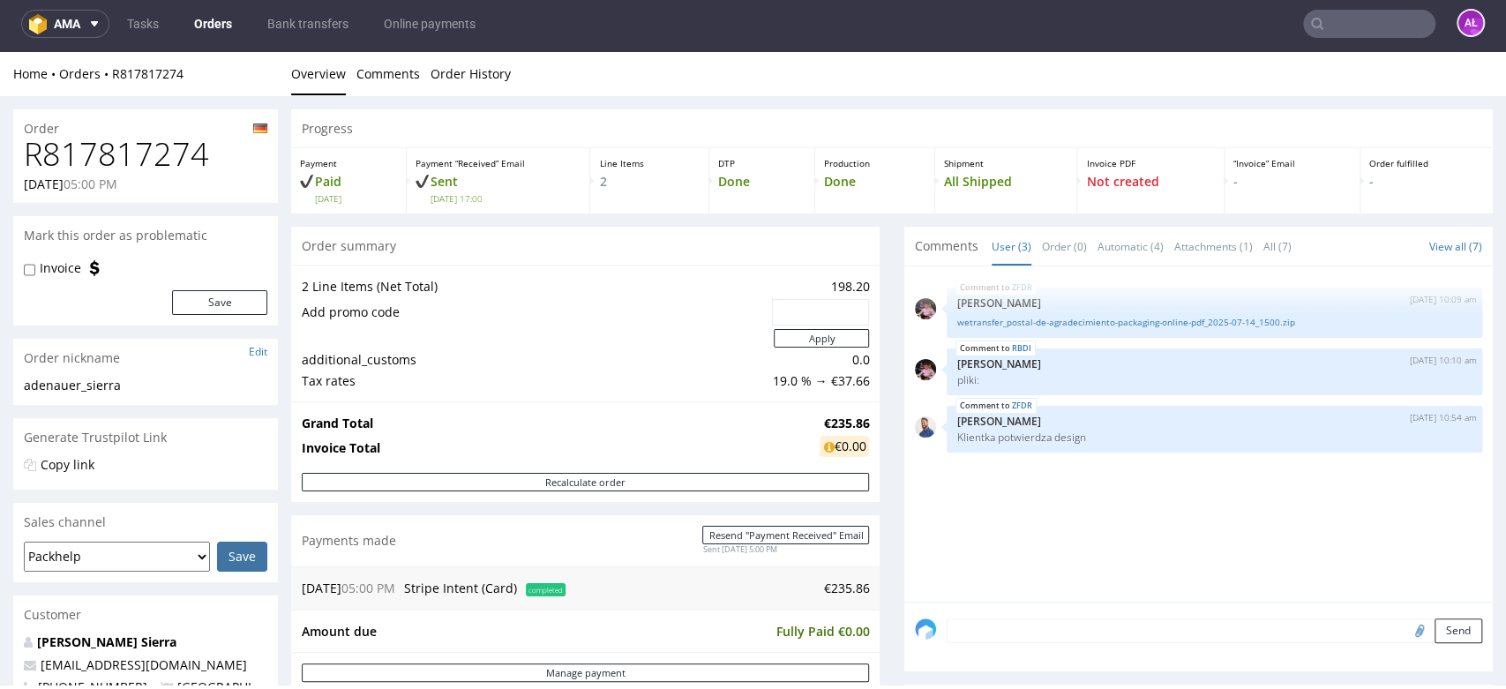
scroll to position [588, 0]
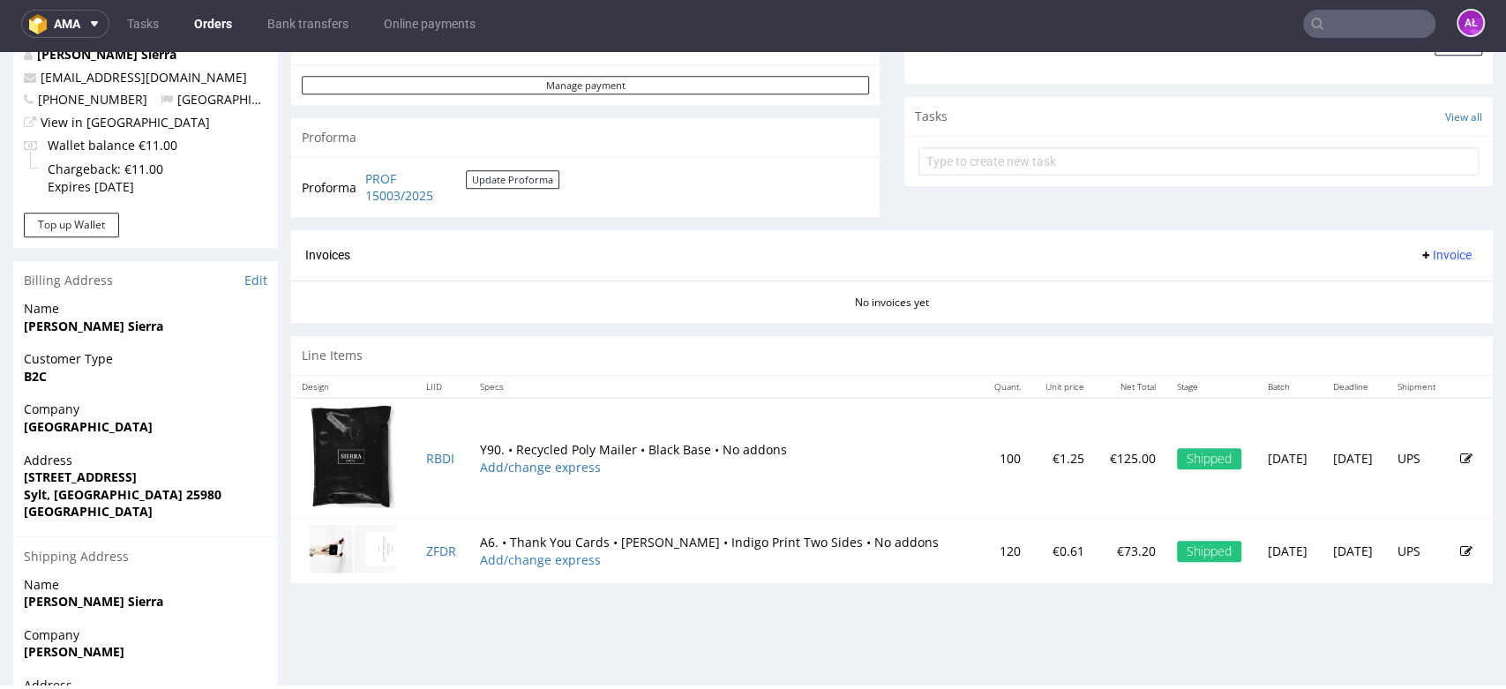
click at [1419, 255] on span "Invoice" at bounding box center [1445, 255] width 53 height 14
click at [1429, 290] on span "Generate" at bounding box center [1415, 292] width 86 height 18
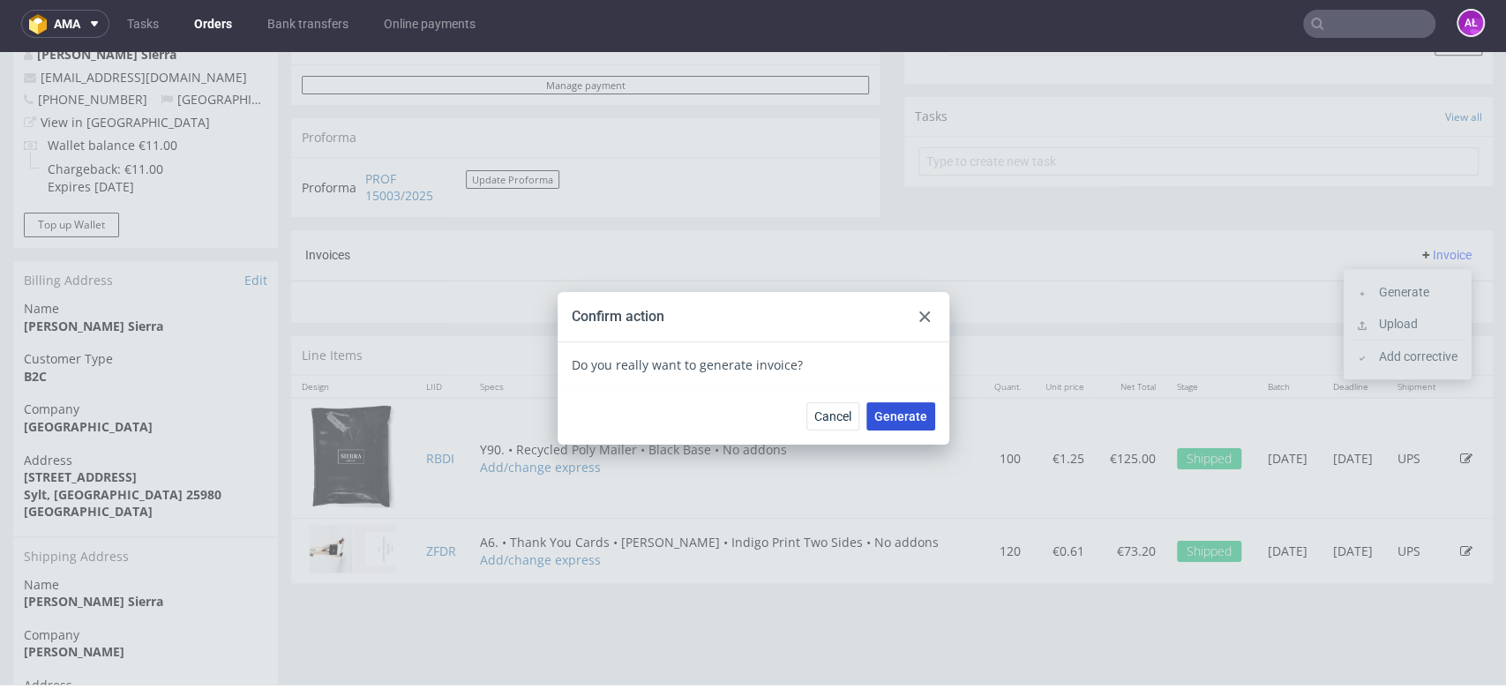
click at [868, 409] on button "Generate" at bounding box center [901, 416] width 69 height 28
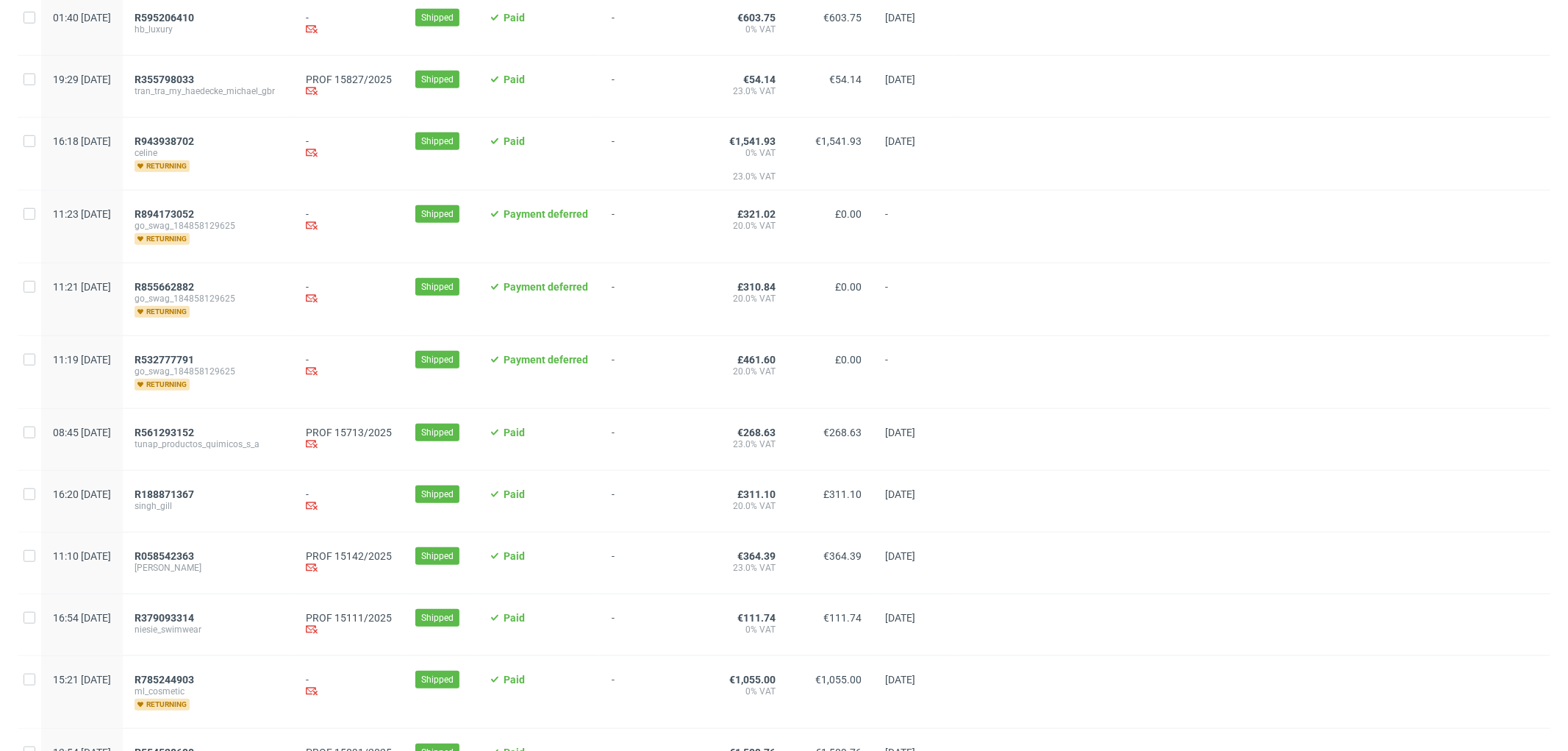
scroll to position [1225, 0]
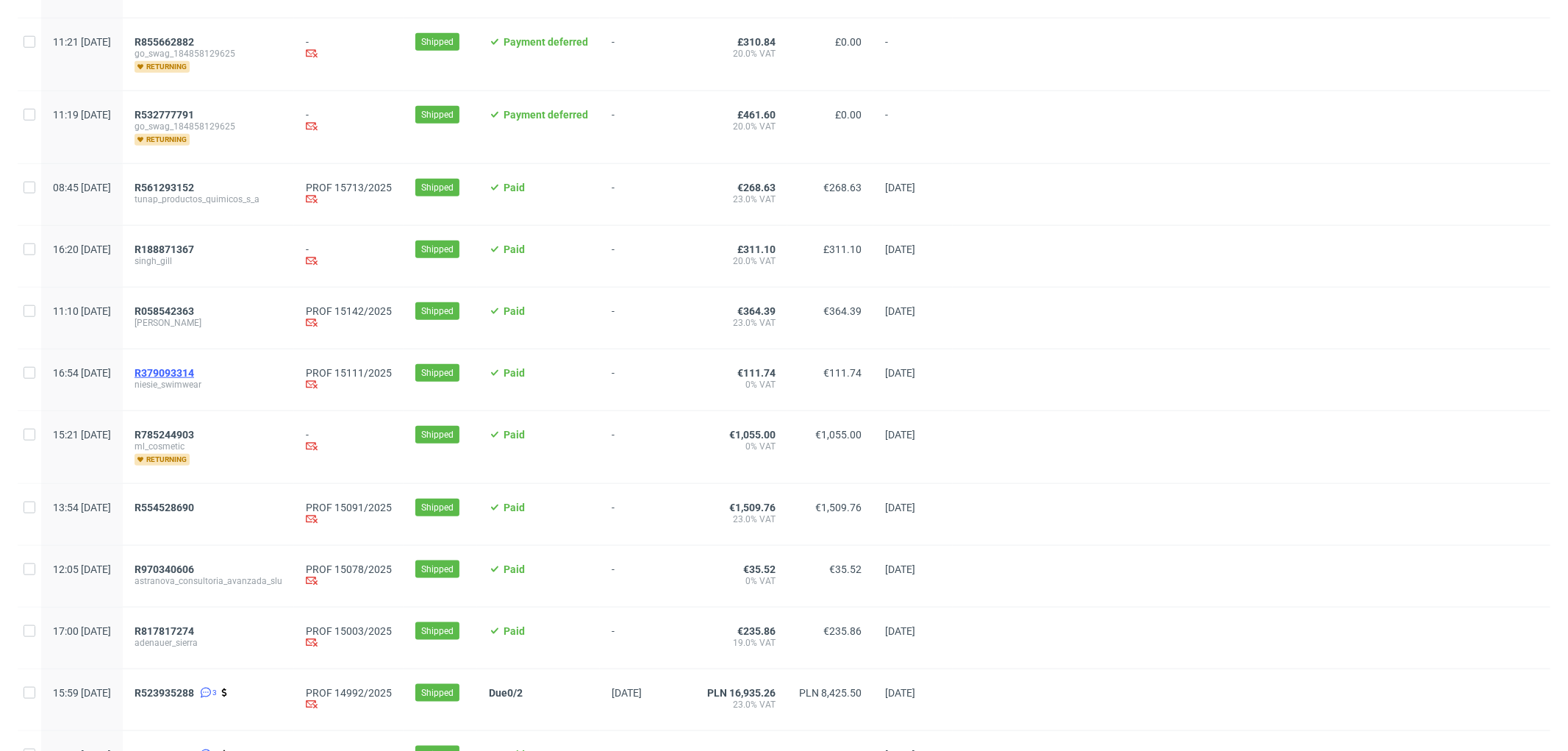
click at [194, 375] on span "R379093314" at bounding box center [164, 373] width 59 height 12
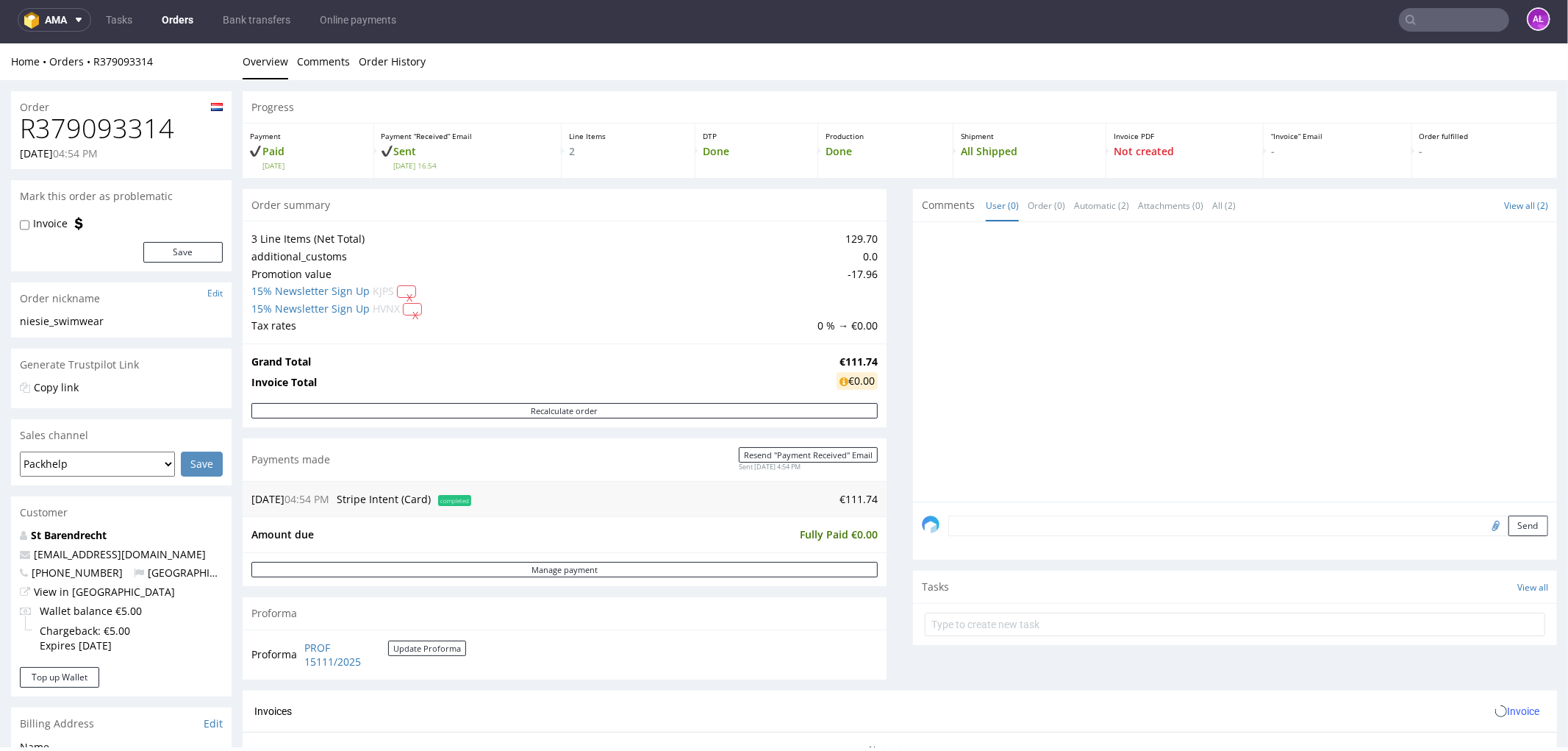
scroll to position [327, 0]
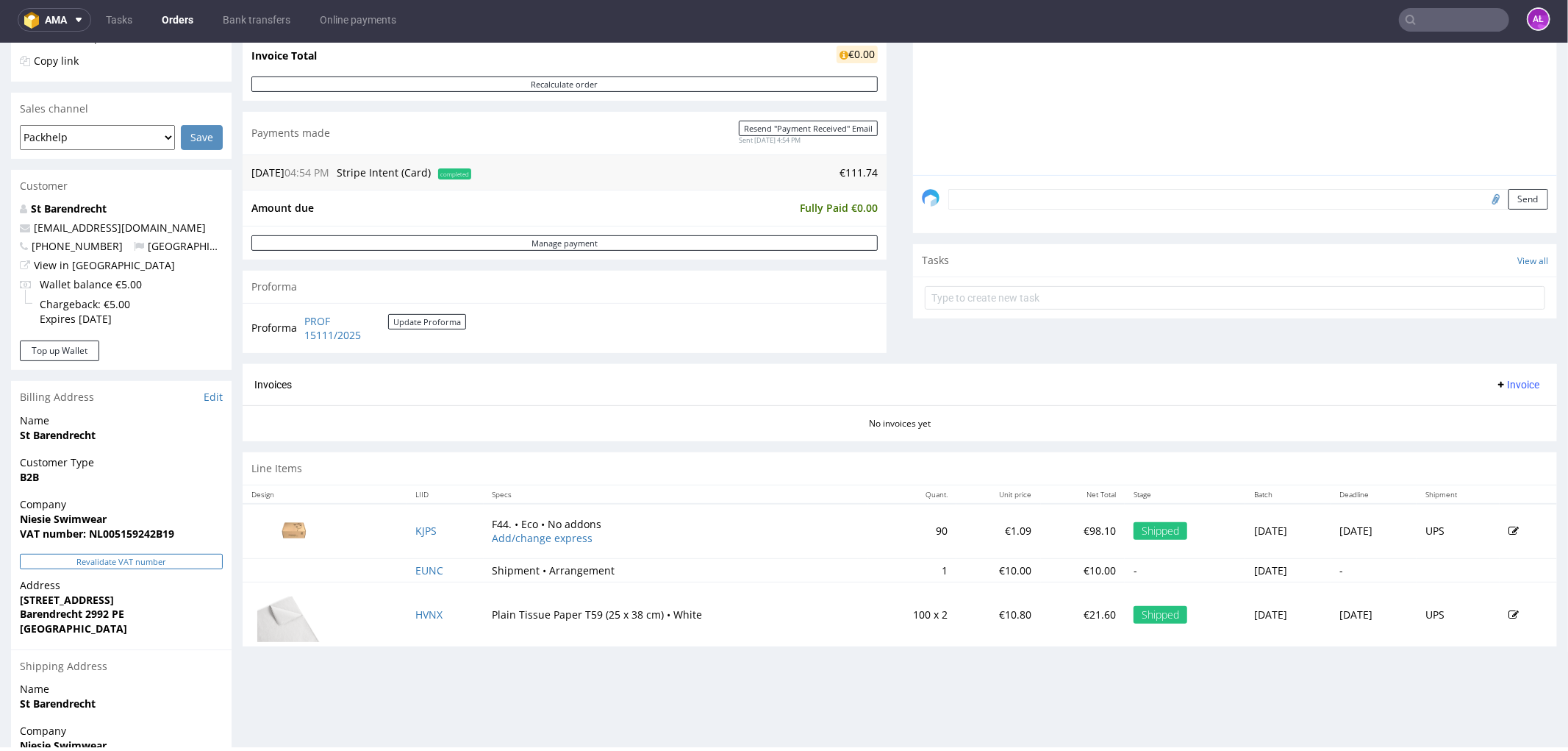
click at [206, 558] on button "Revalidate VAT number" at bounding box center [122, 561] width 203 height 16
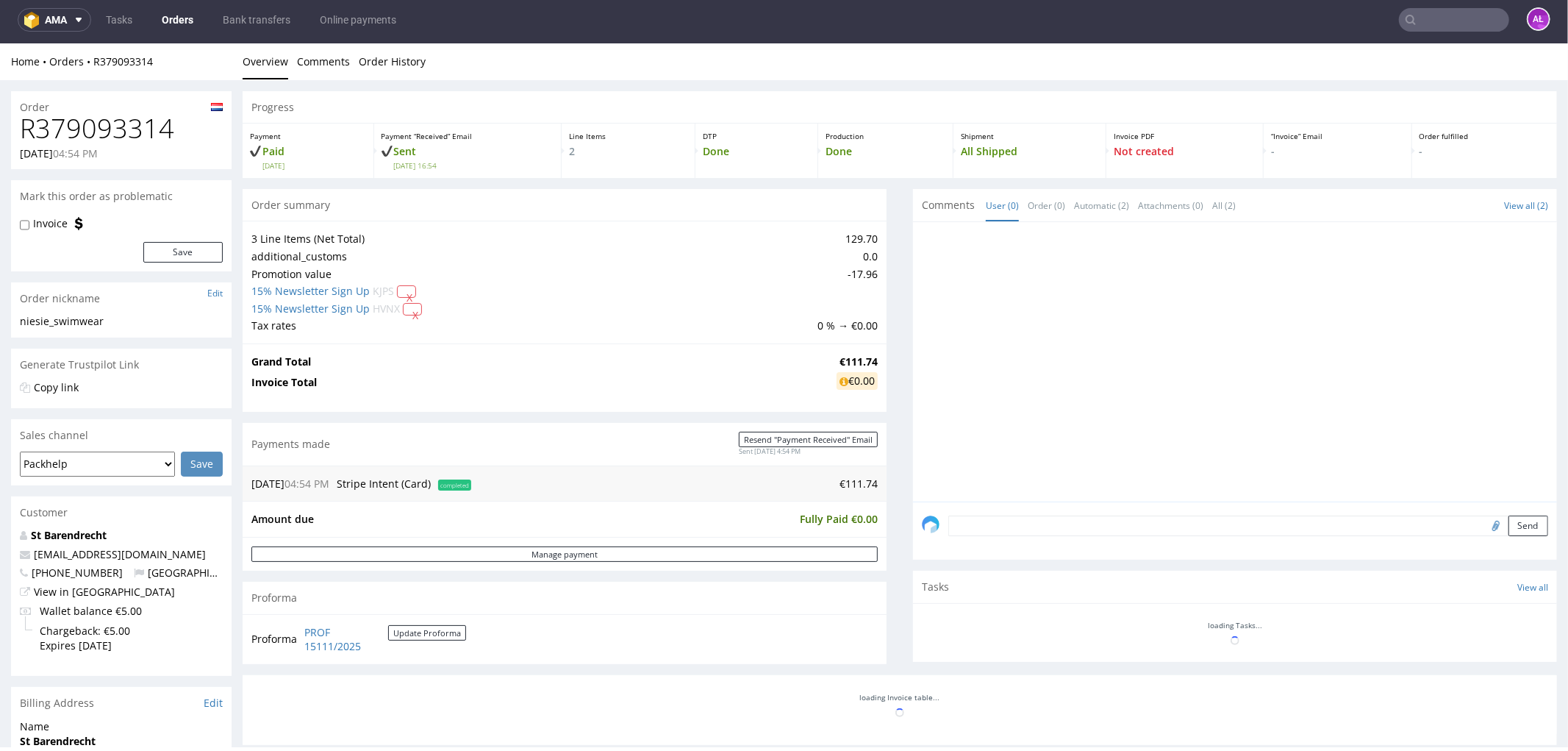
scroll to position [318, 0]
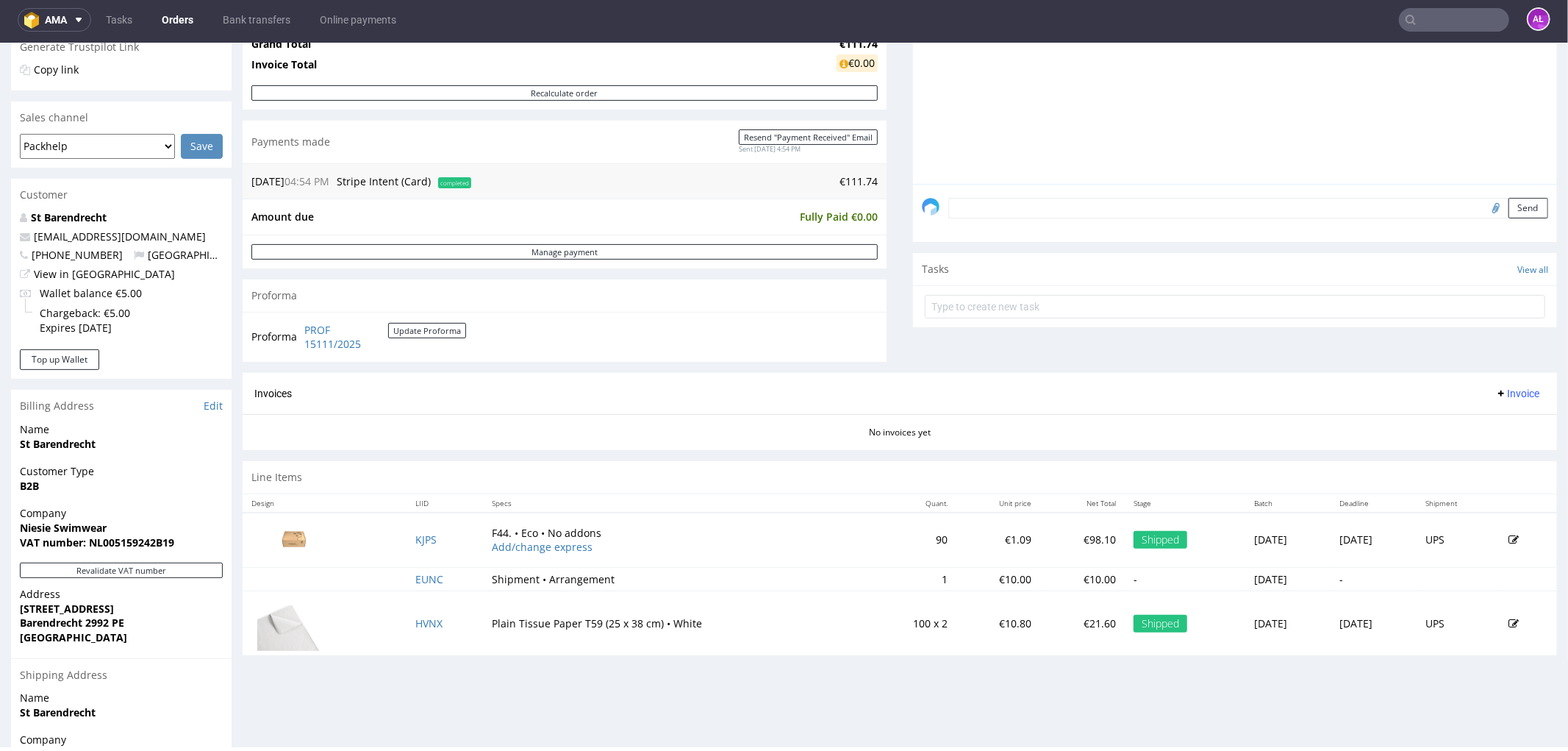
click at [1496, 393] on span "Invoice" at bounding box center [1517, 393] width 44 height 12
click at [1498, 413] on li "Generate" at bounding box center [1487, 423] width 95 height 27
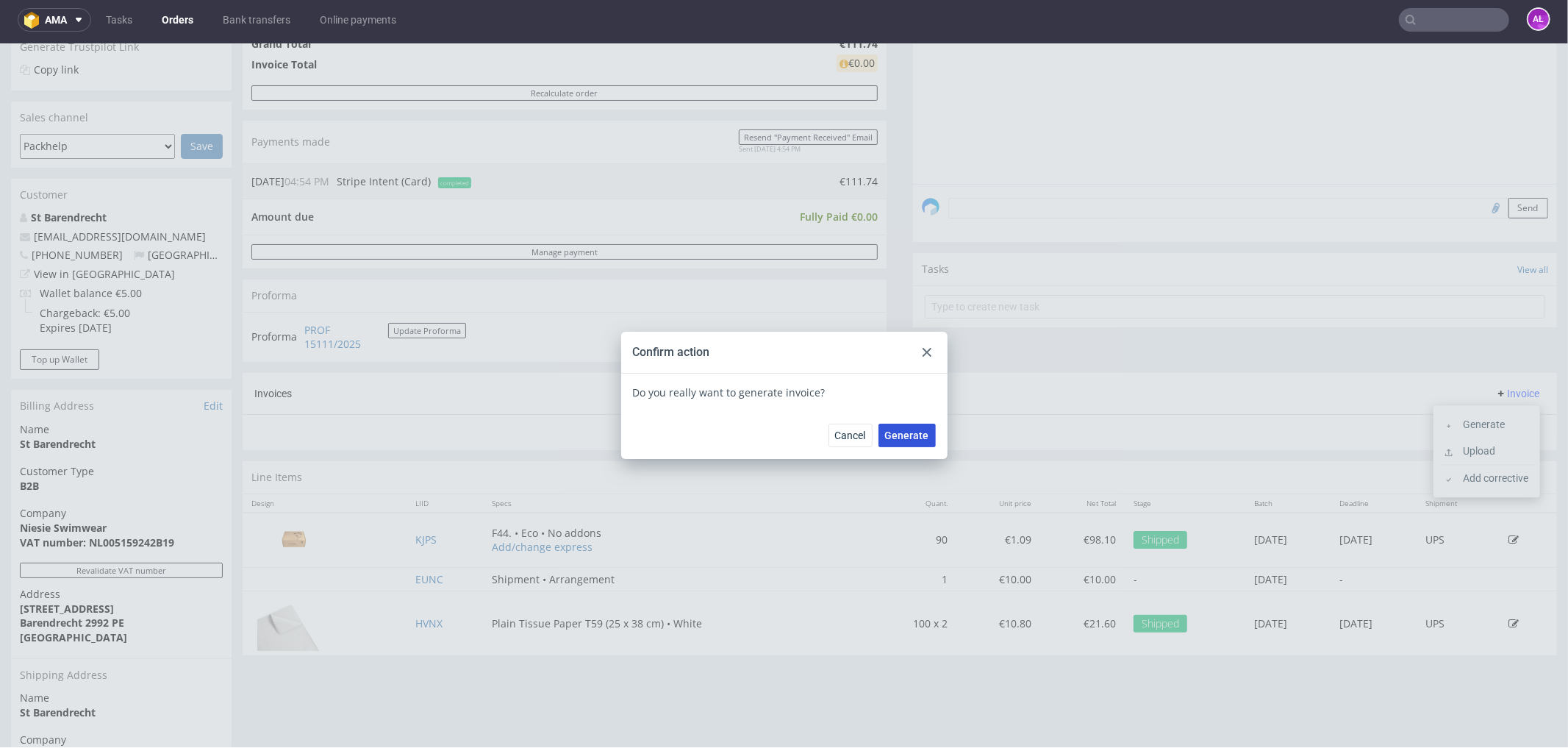
click at [906, 426] on button "Generate" at bounding box center [907, 434] width 57 height 23
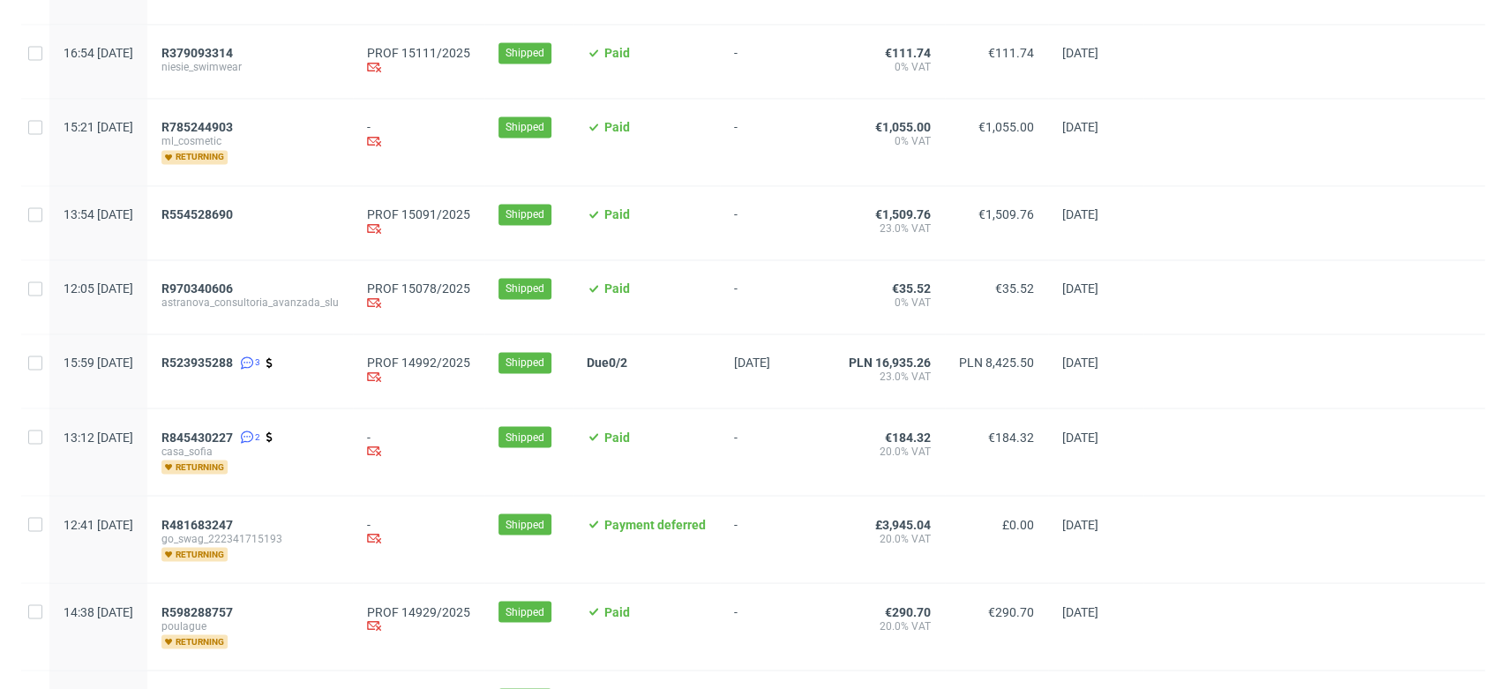
scroll to position [1974, 0]
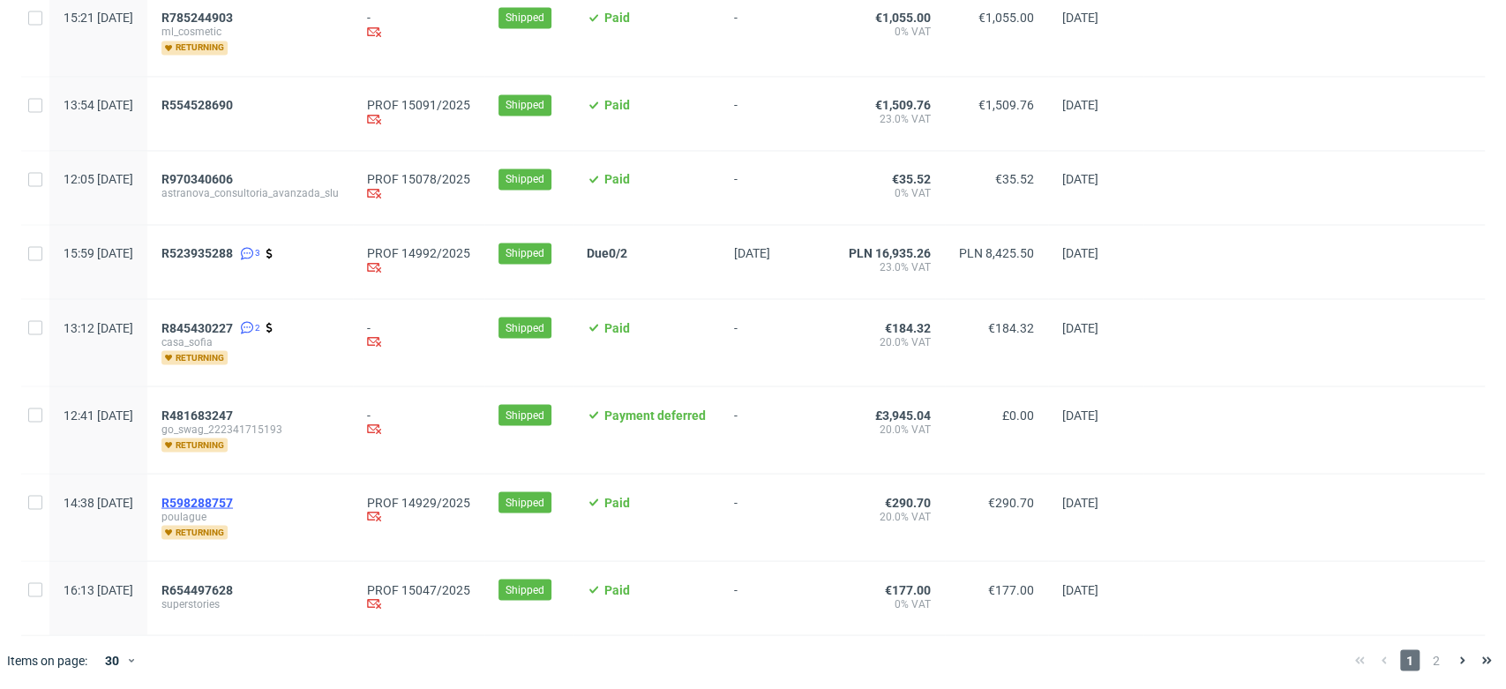
click at [233, 497] on span "R598288757" at bounding box center [197, 502] width 71 height 14
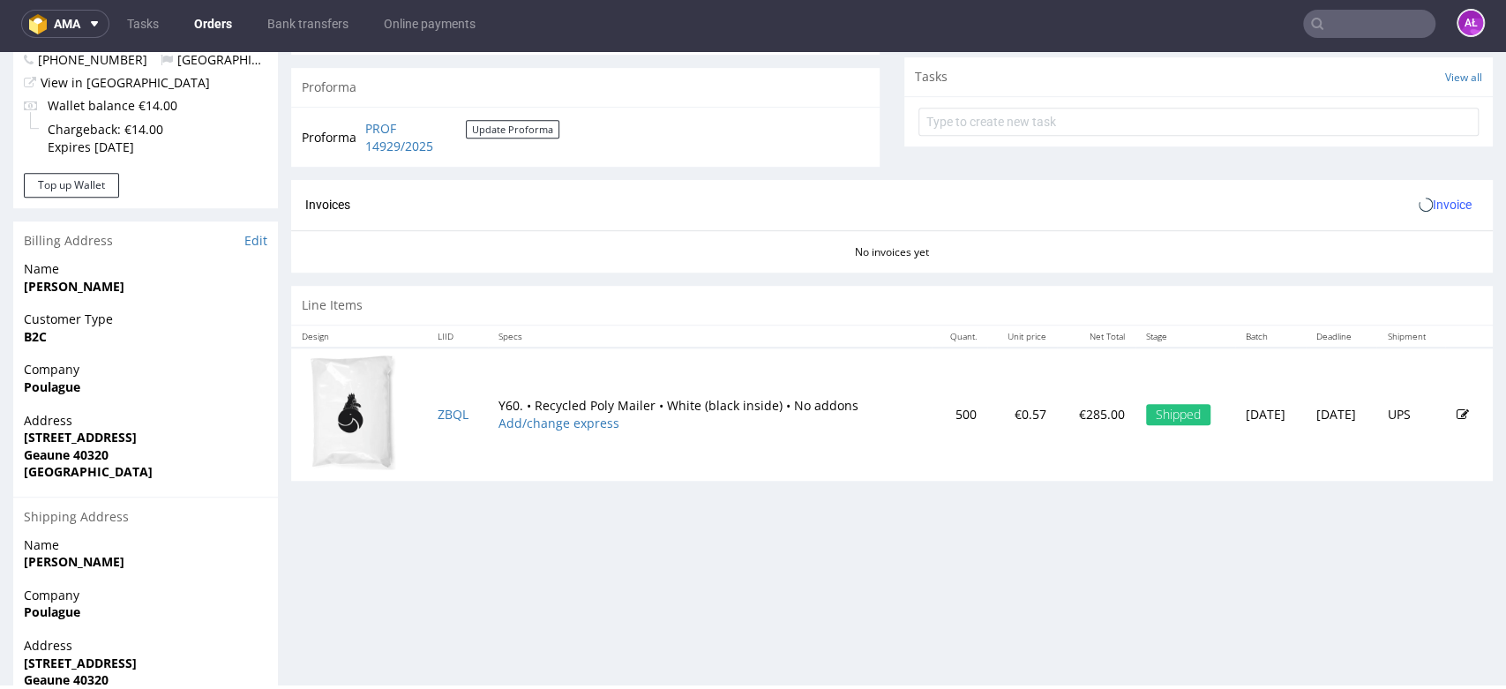
scroll to position [686, 0]
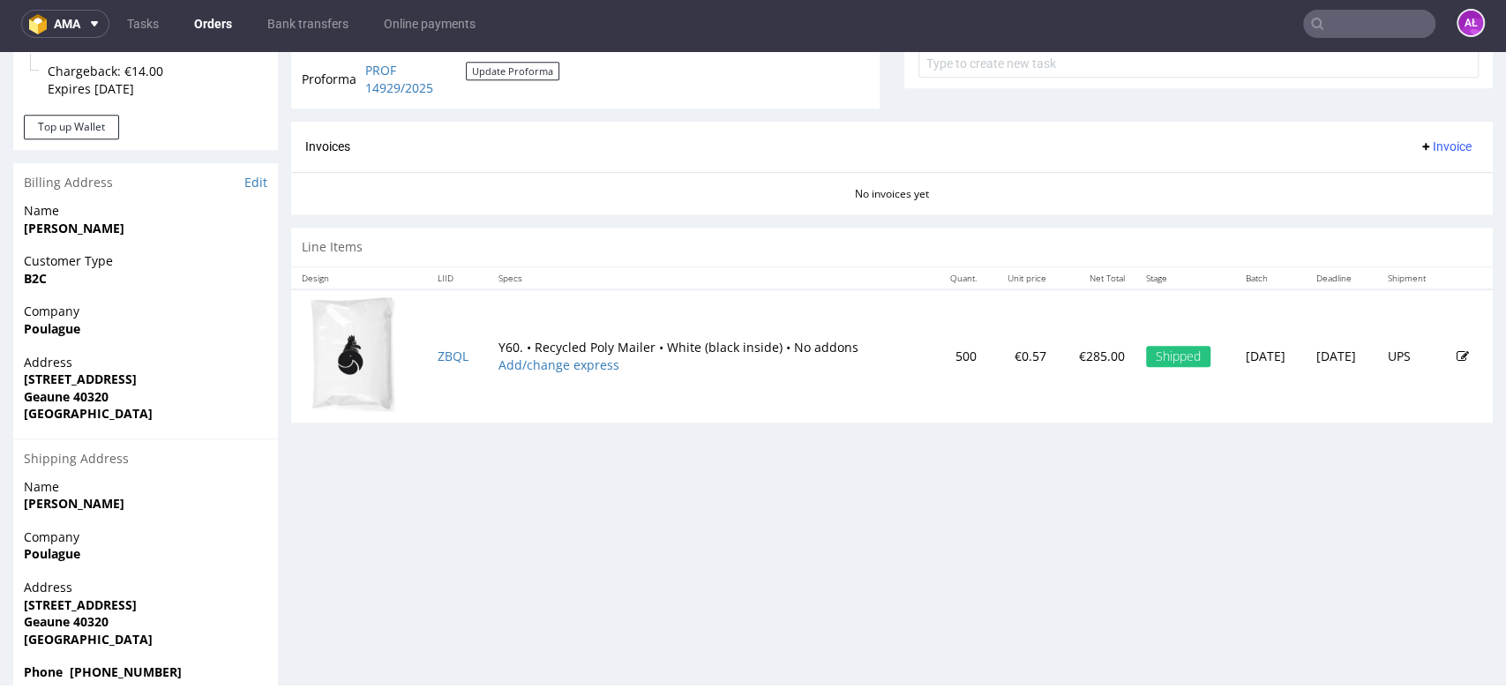
drag, startPoint x: 1437, startPoint y: 130, endPoint x: 1434, endPoint y: 143, distance: 13.5
click at [1437, 134] on div "Invoices Invoice" at bounding box center [892, 147] width 1202 height 50
click at [1434, 143] on span "Invoice" at bounding box center [1445, 146] width 53 height 14
drag, startPoint x: 1431, startPoint y: 156, endPoint x: 1426, endPoint y: 170, distance: 14.8
click at [1426, 170] on li "Generate" at bounding box center [1408, 184] width 114 height 32
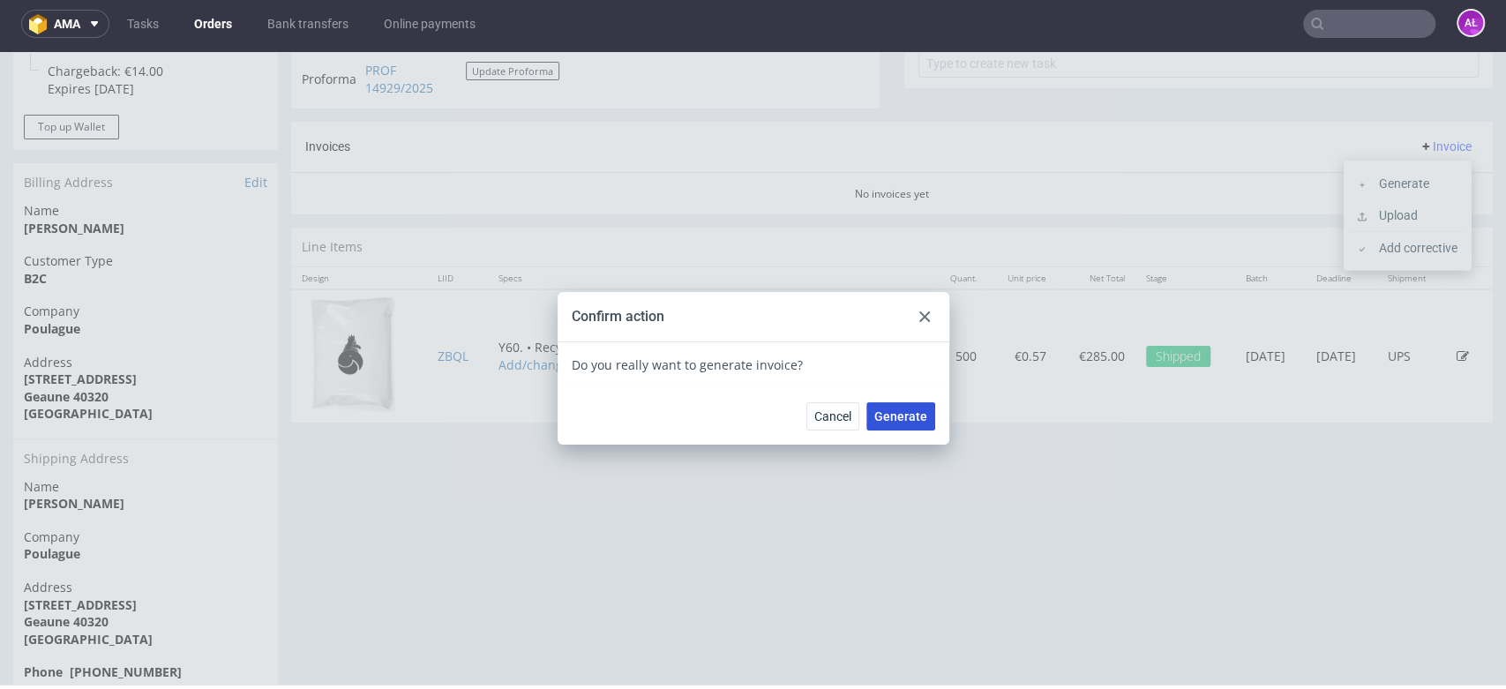
click at [899, 418] on span "Generate" at bounding box center [901, 416] width 53 height 12
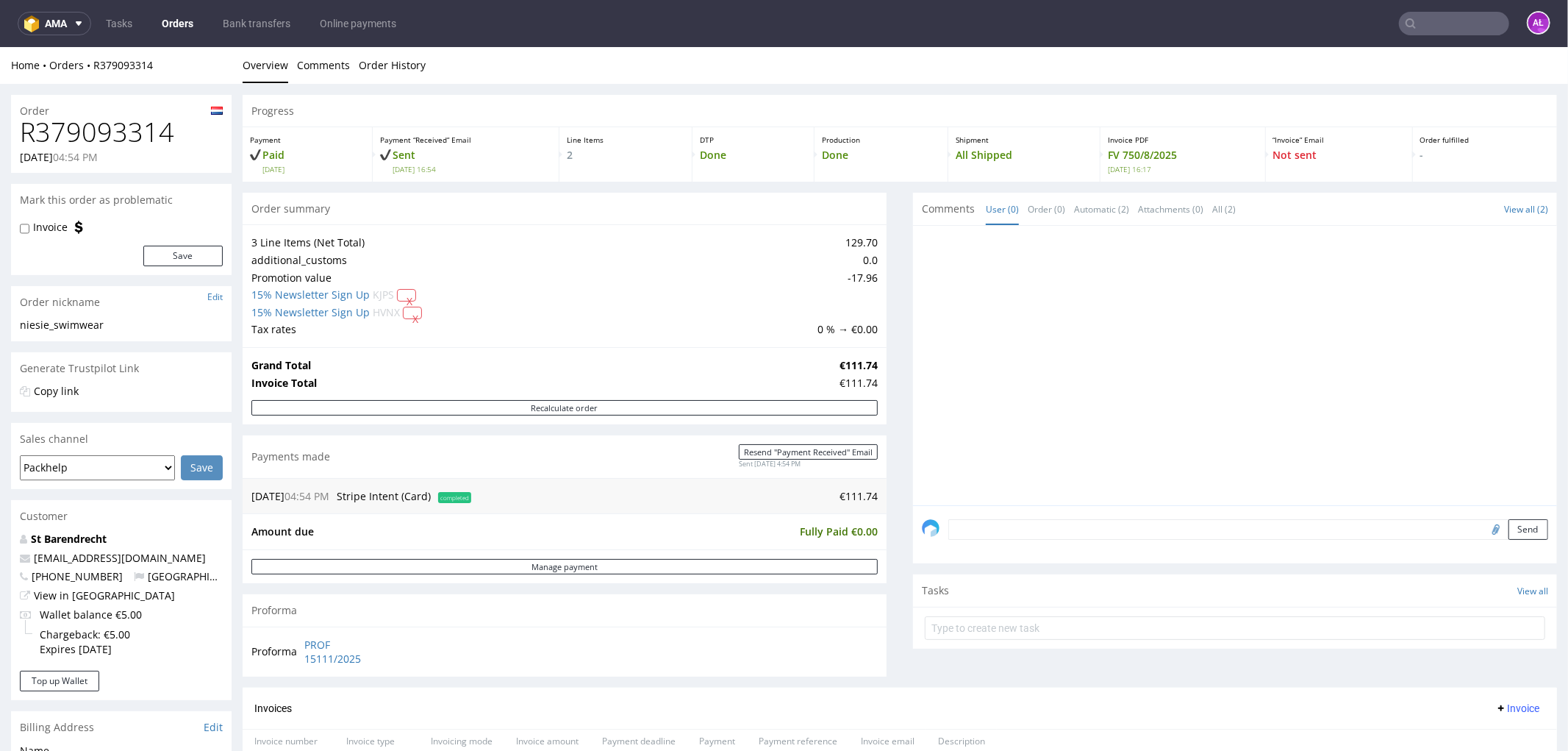
scroll to position [408, 0]
